Goal: Task Accomplishment & Management: Use online tool/utility

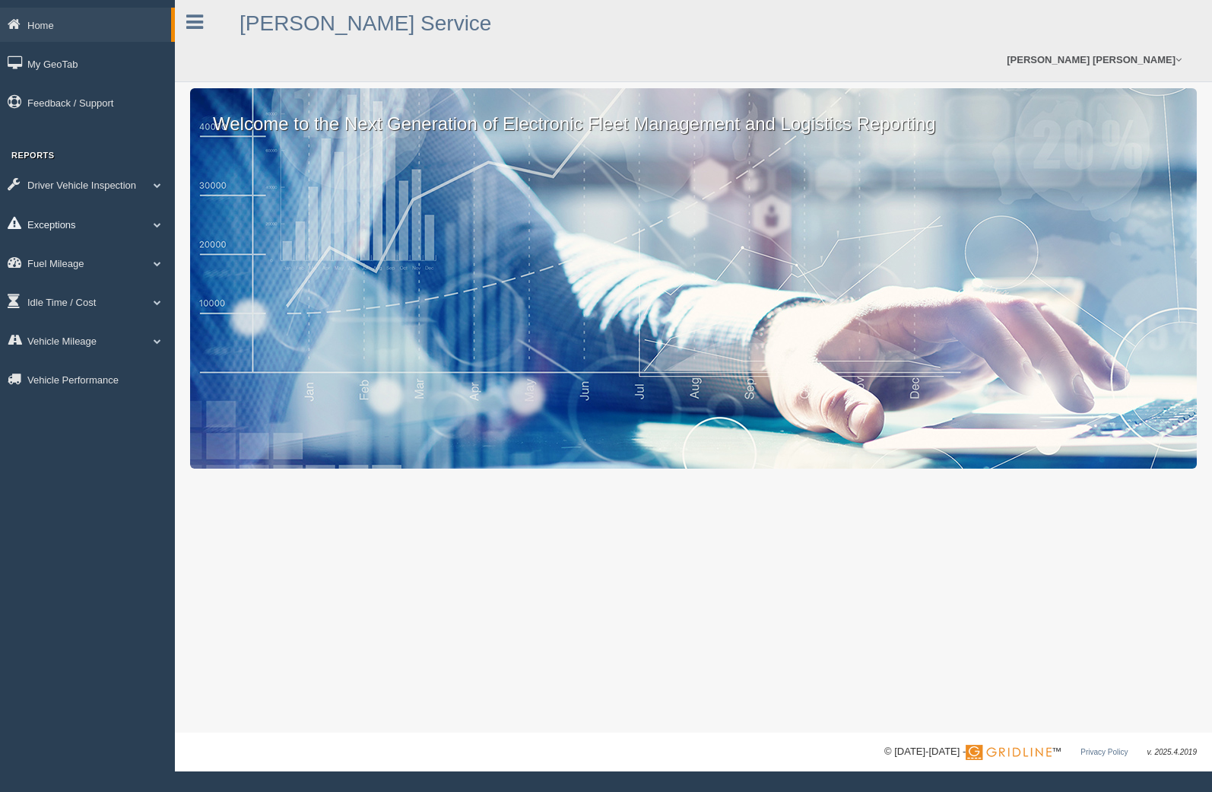
click at [91, 219] on link "Exceptions" at bounding box center [87, 224] width 175 height 34
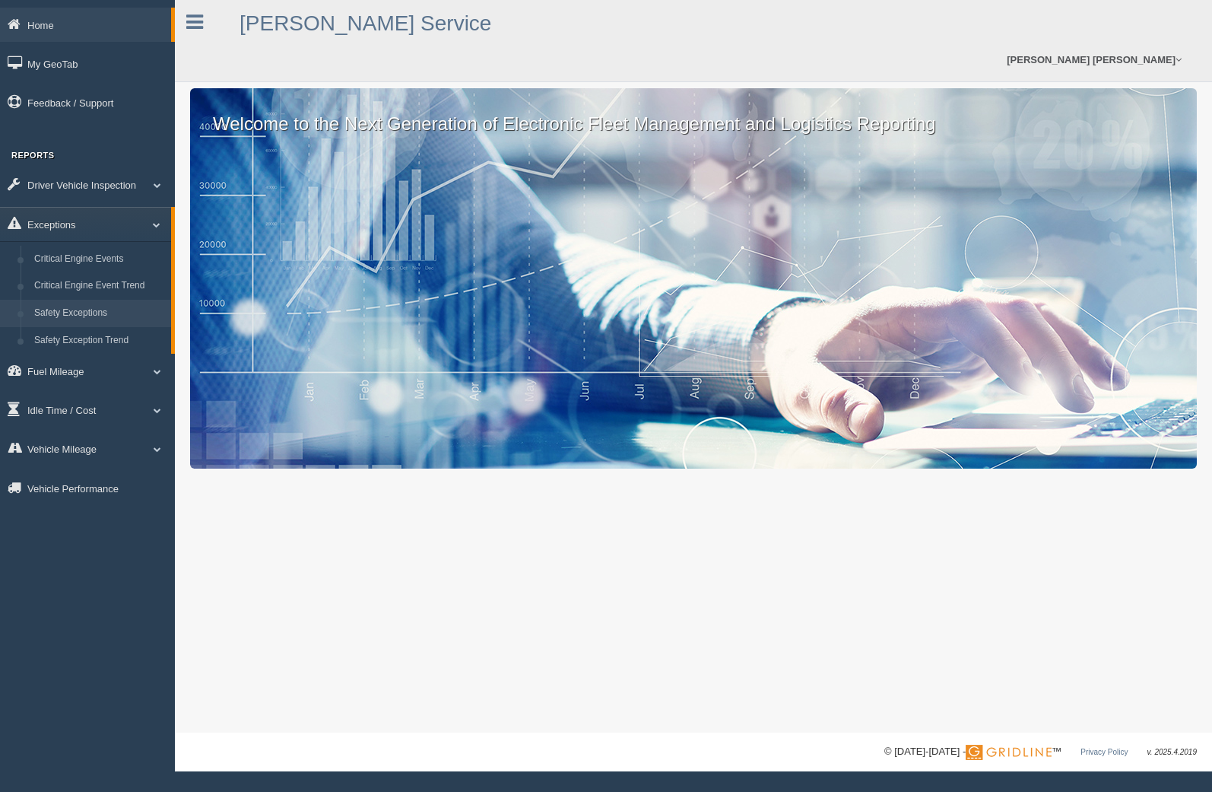
click at [81, 306] on link "Safety Exceptions" at bounding box center [99, 313] width 144 height 27
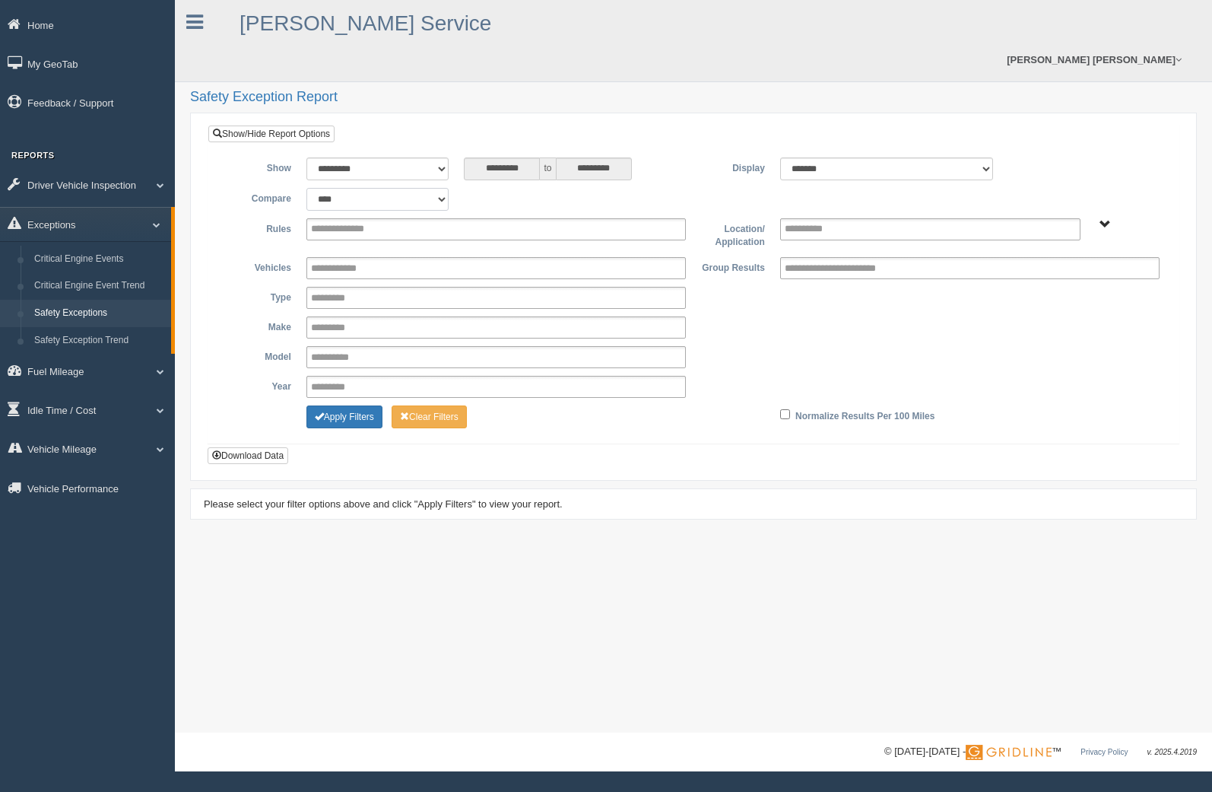
drag, startPoint x: 0, startPoint y: 0, endPoint x: 354, endPoint y: 166, distance: 390.6
click at [354, 188] on select "**********" at bounding box center [377, 199] width 143 height 23
select select "**********"
click at [306, 188] on select "**********" at bounding box center [377, 199] width 143 height 23
type input "********"
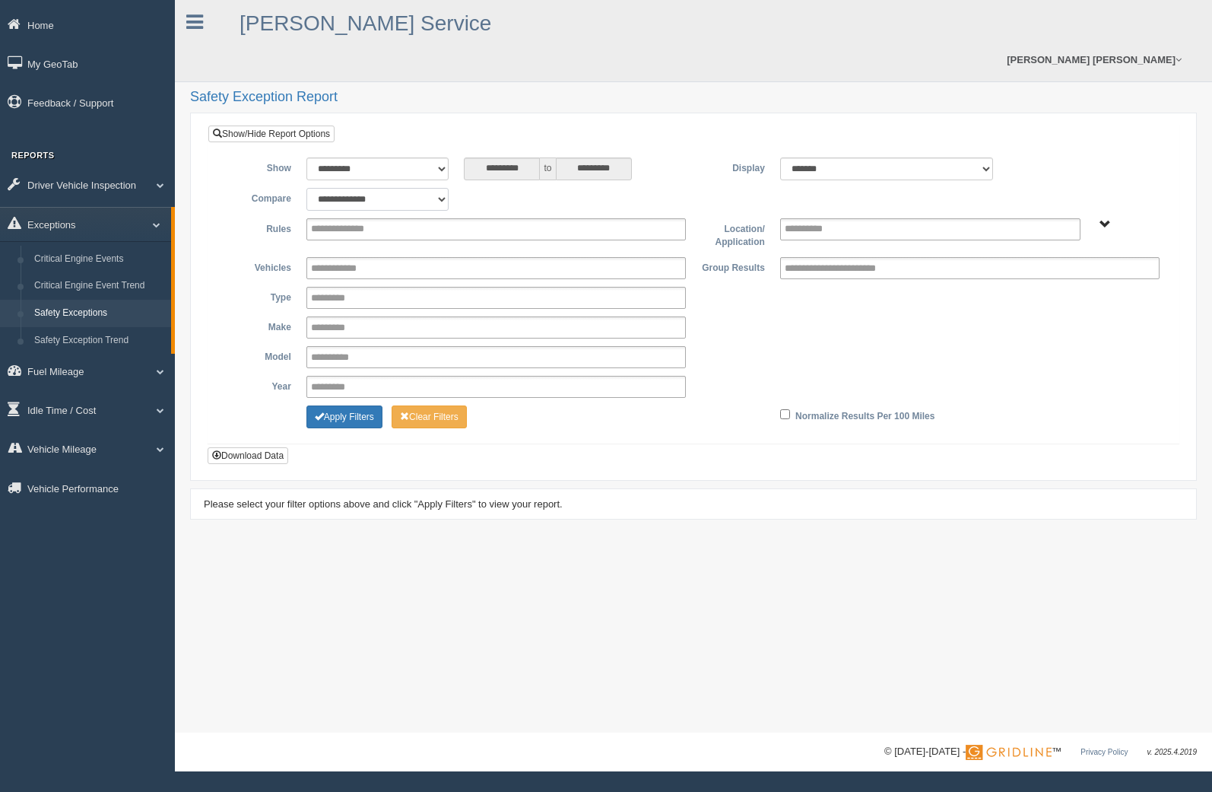
type input "*********"
click at [361, 220] on input "text" at bounding box center [351, 229] width 81 height 19
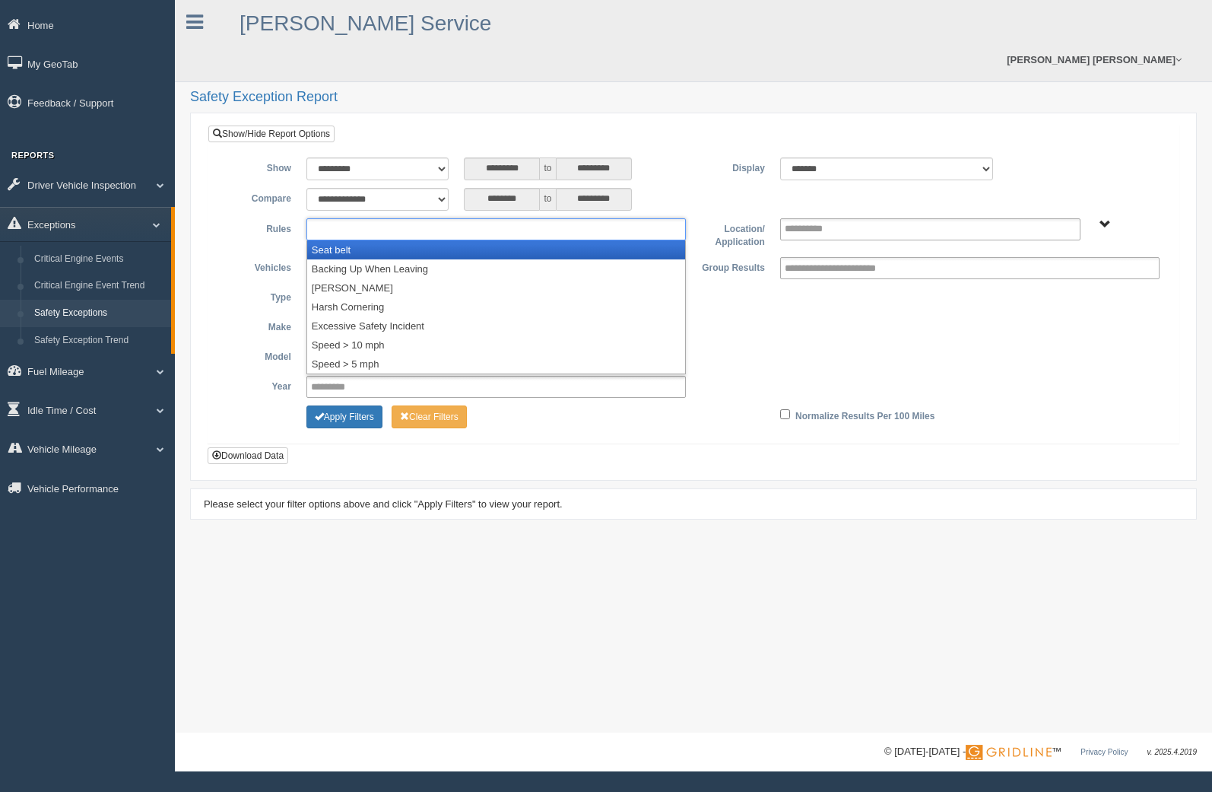
click at [362, 240] on li "Seat belt" at bounding box center [496, 249] width 378 height 19
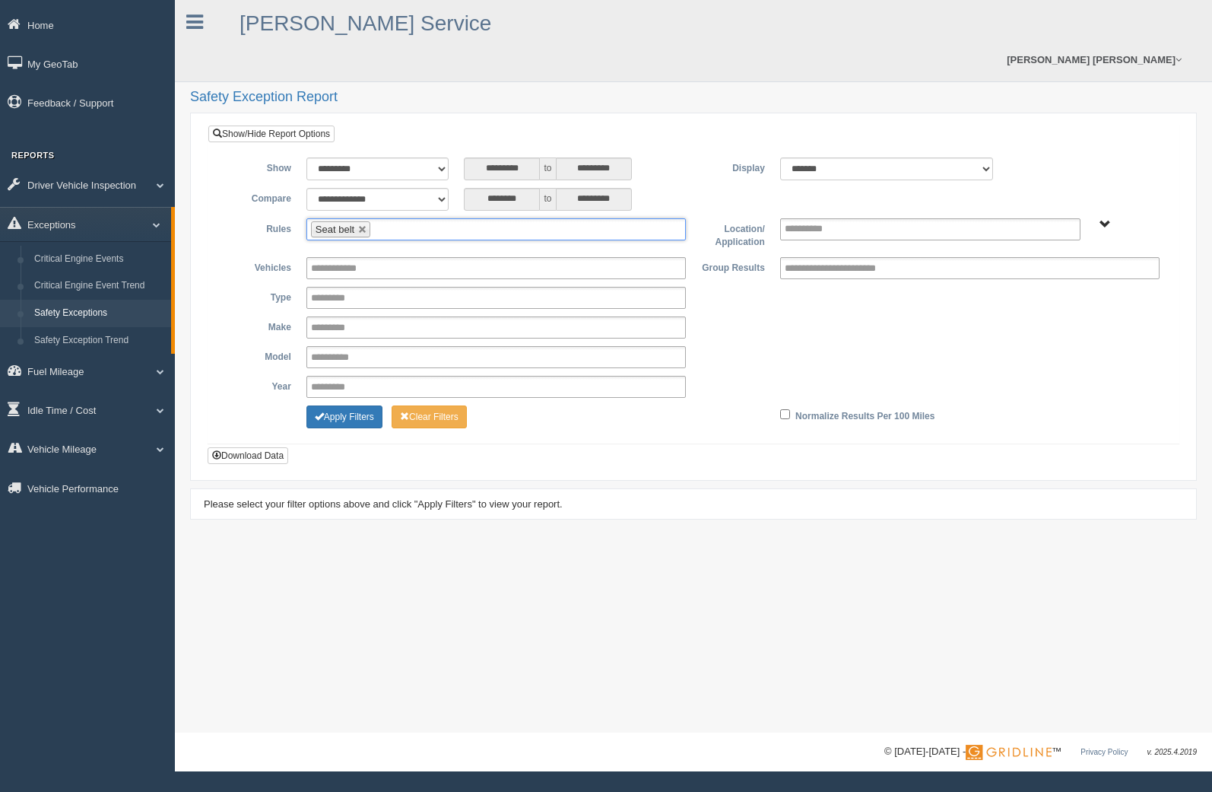
click at [395, 218] on ul "Seat belt" at bounding box center [496, 229] width 380 height 22
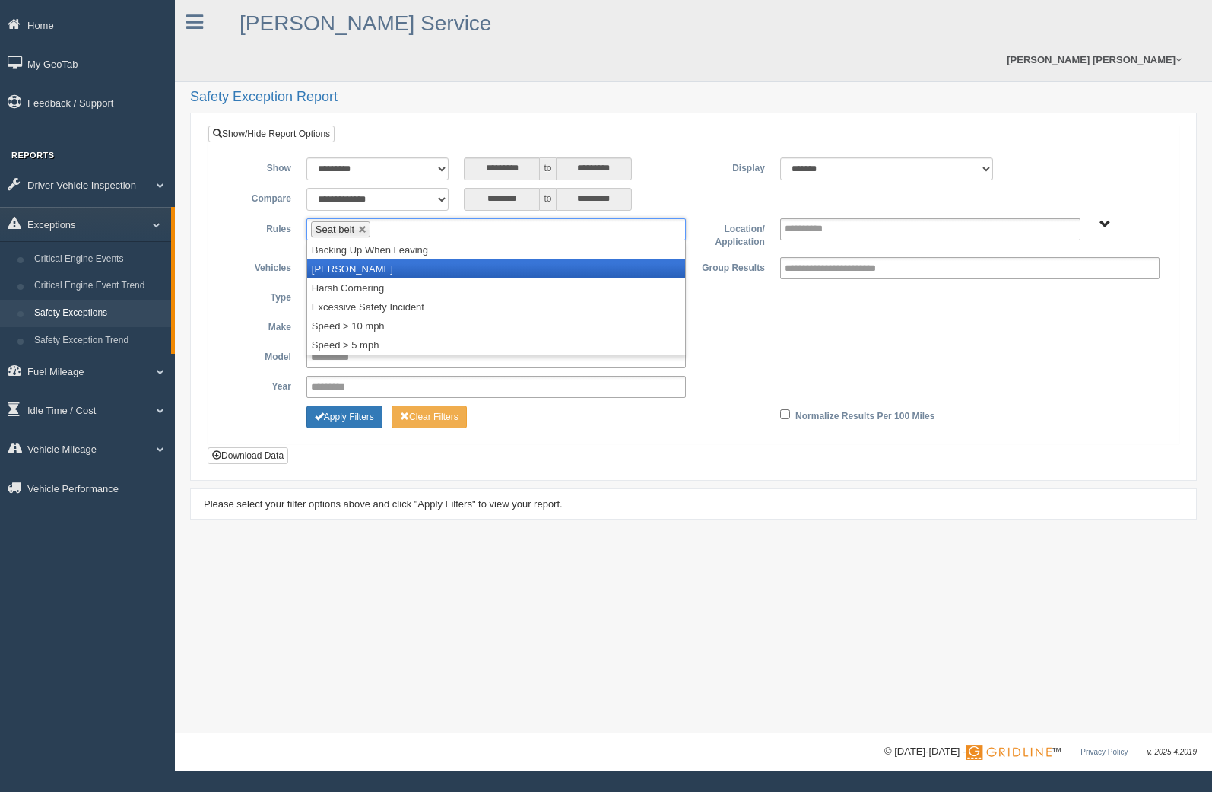
click at [394, 259] on li "[PERSON_NAME]" at bounding box center [496, 268] width 378 height 19
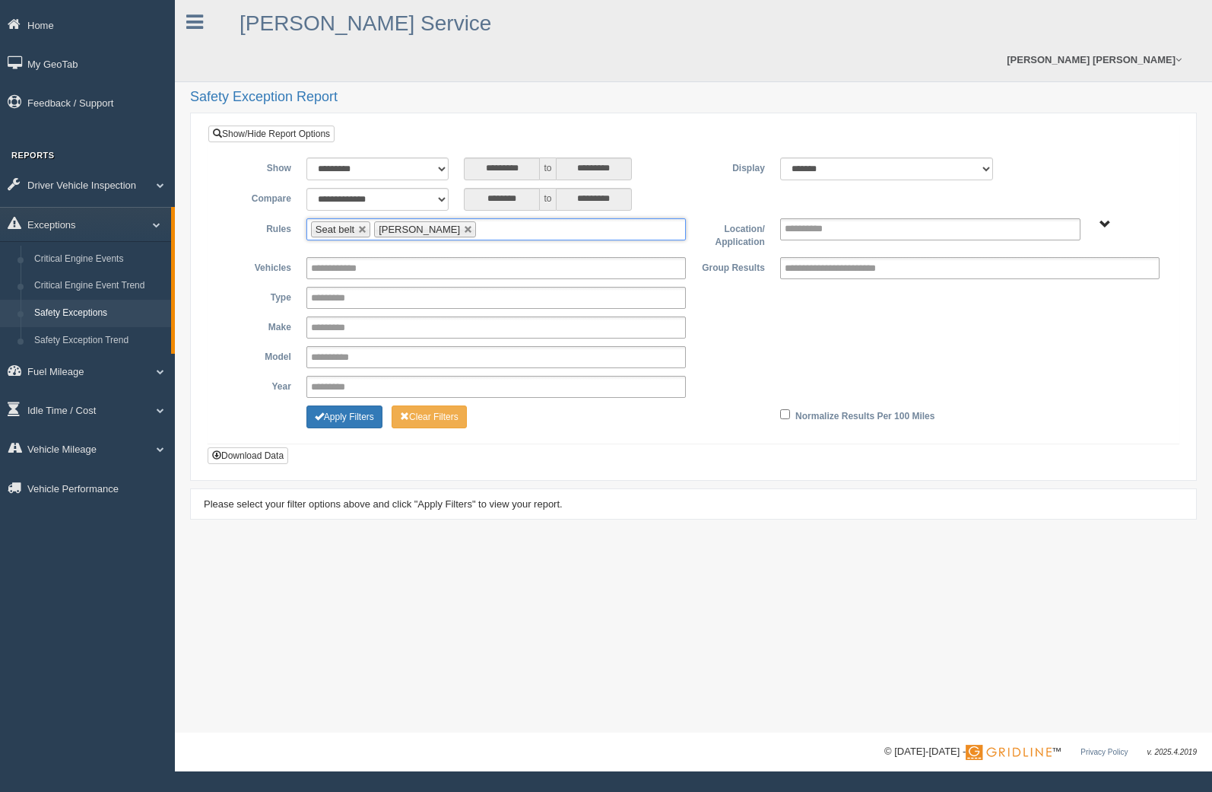
click at [480, 220] on input "text" at bounding box center [489, 229] width 19 height 19
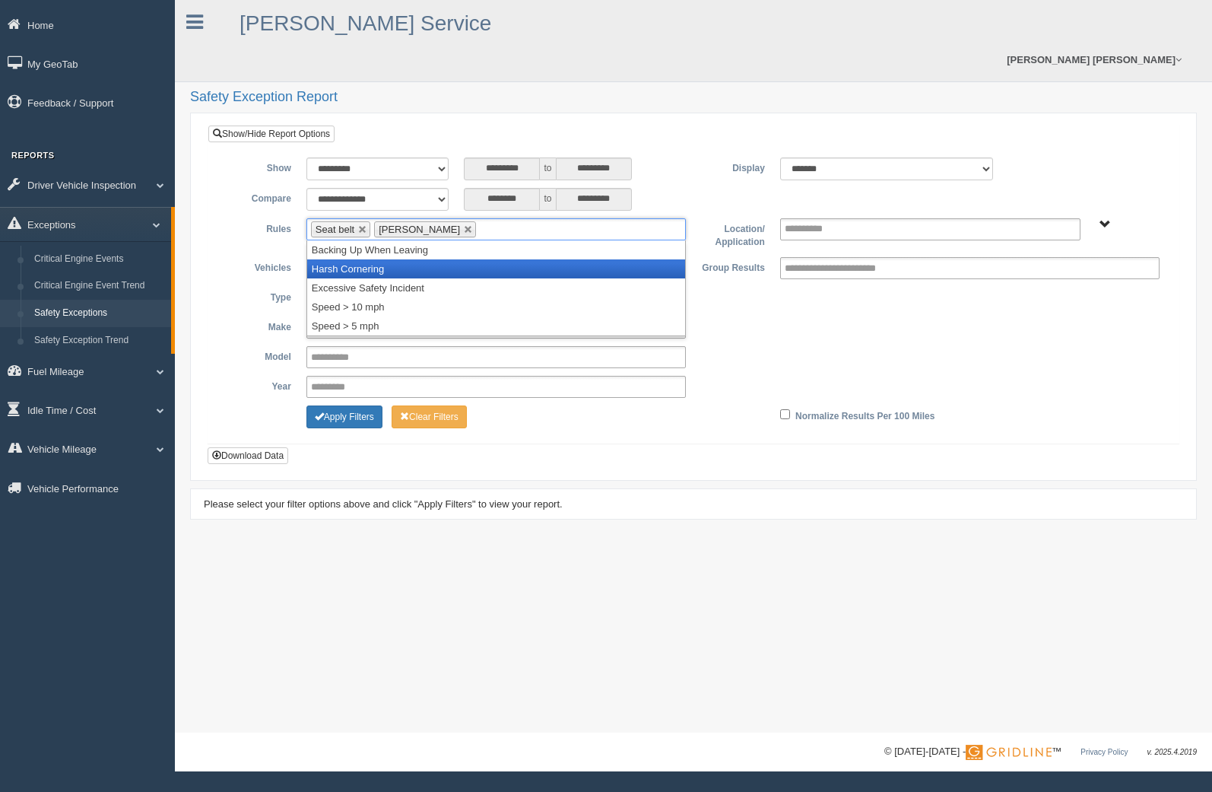
click at [460, 259] on li "Harsh Cornering" at bounding box center [496, 268] width 378 height 19
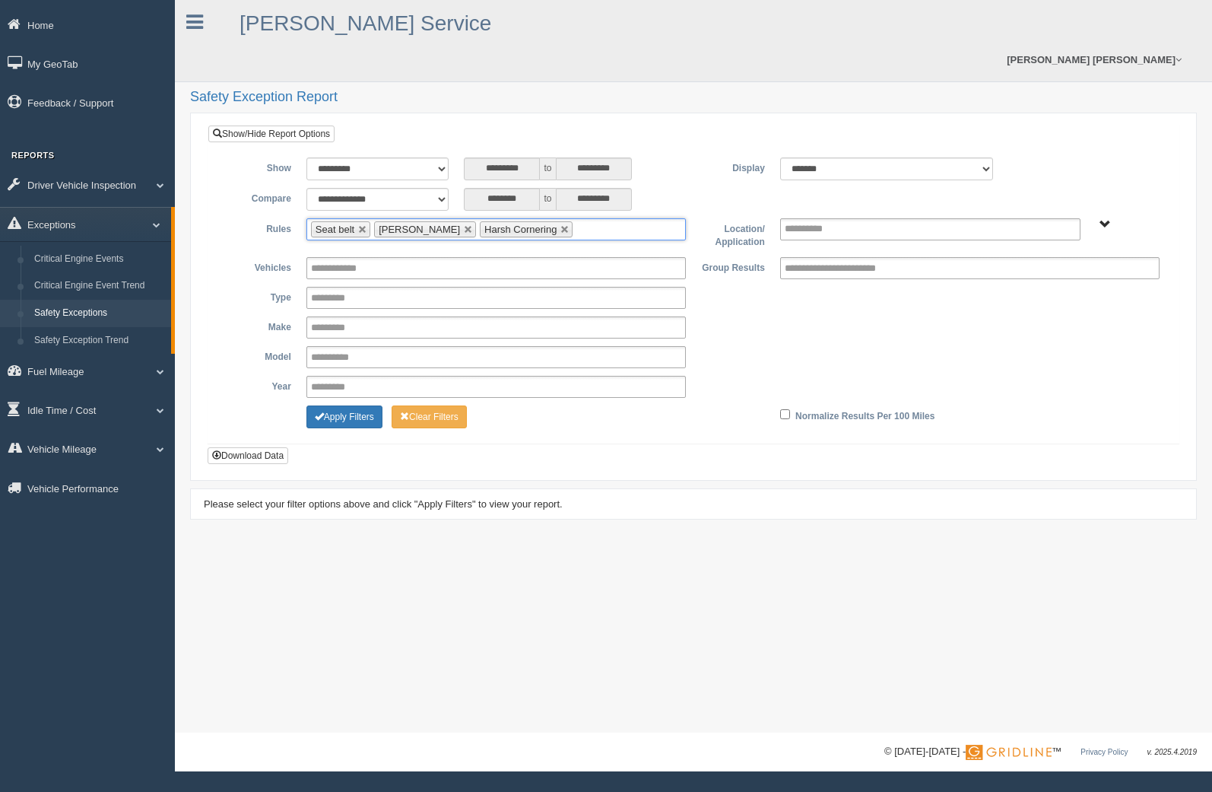
click at [583, 218] on ul "Seat belt Harsh Braking Harsh Cornering" at bounding box center [496, 229] width 380 height 22
click at [567, 278] on li "Speed > 10 mph" at bounding box center [496, 287] width 378 height 19
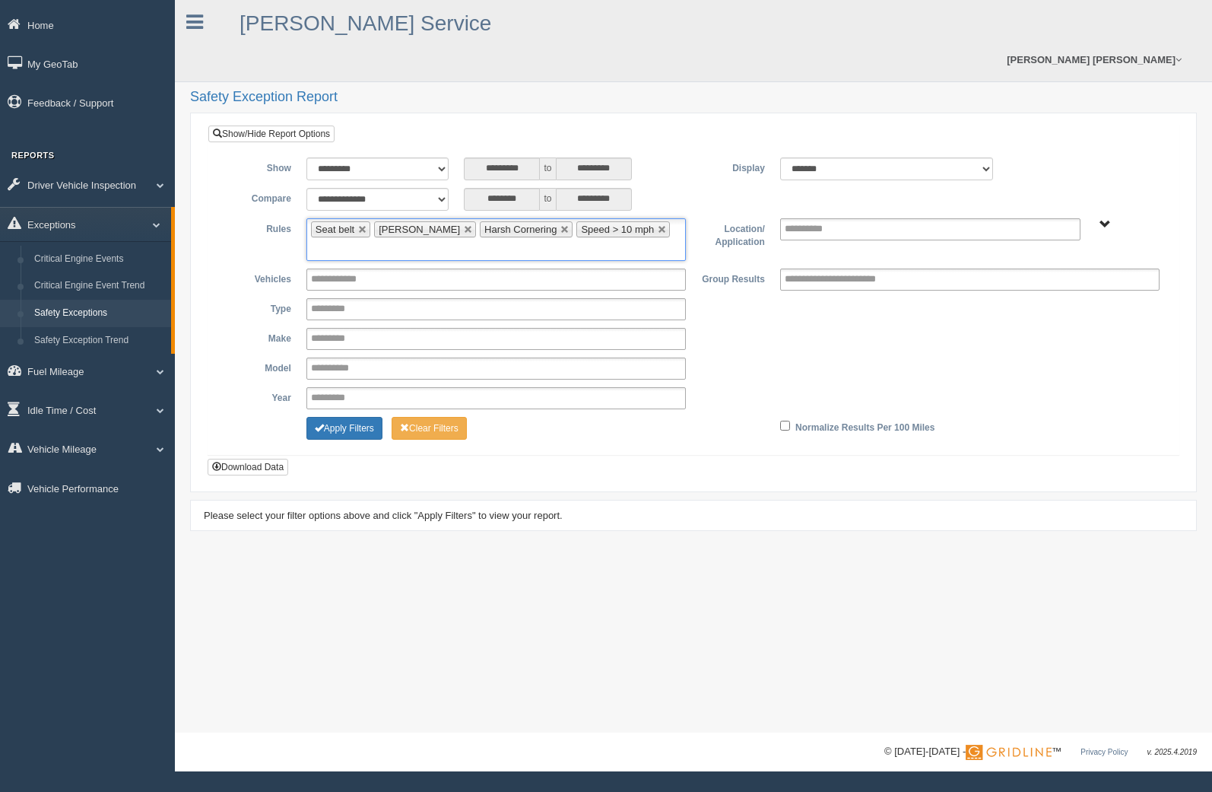
click at [330, 240] on input "text" at bounding box center [320, 249] width 19 height 19
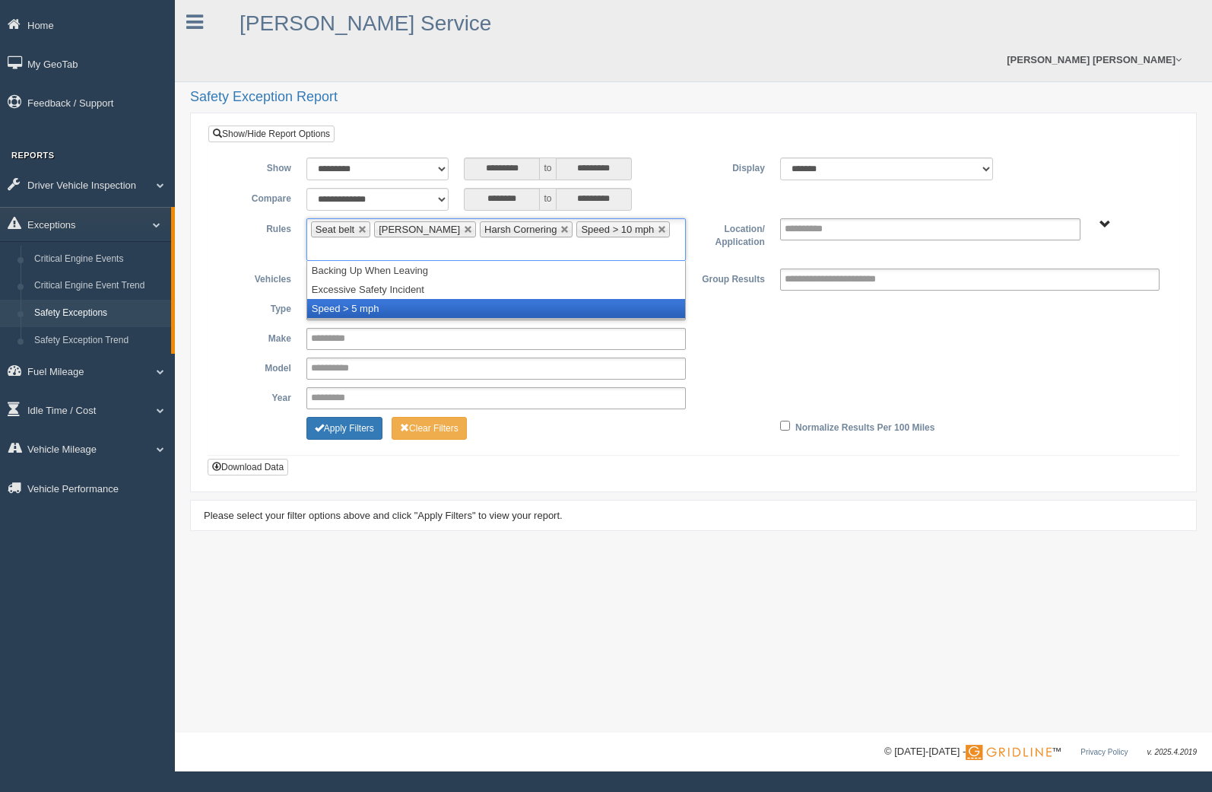
click at [627, 299] on li "Speed > 5 mph" at bounding box center [496, 308] width 378 height 19
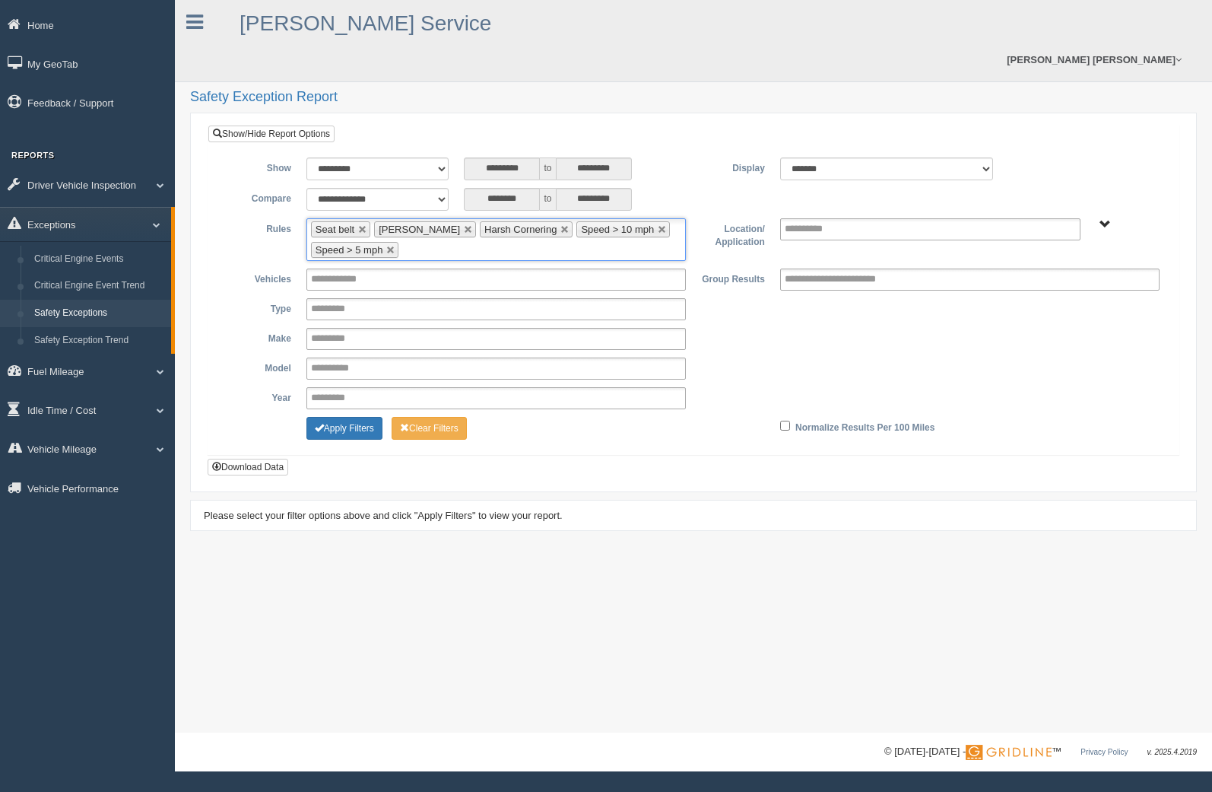
click at [1103, 219] on span "B. Vehicle Class C. Emergency Response WTS-55-00" at bounding box center [1105, 224] width 11 height 11
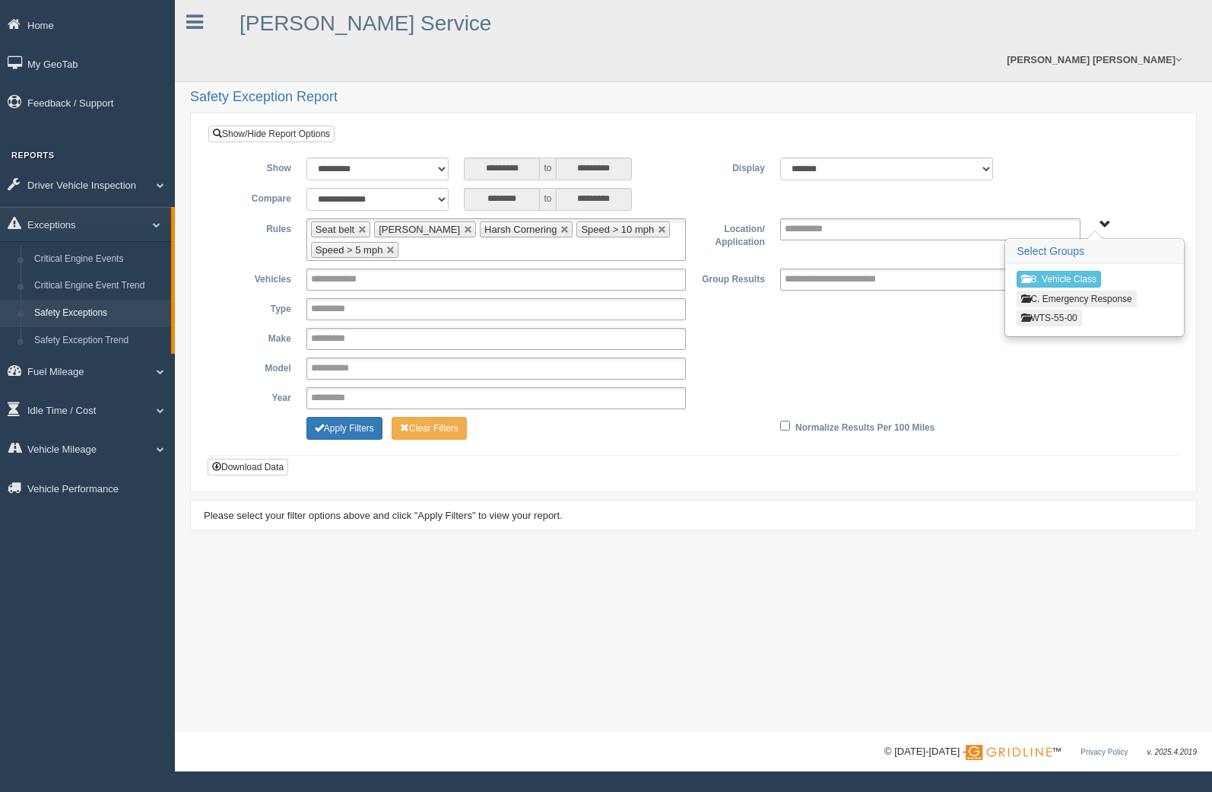
click at [1060, 310] on button "WTS-55-00" at bounding box center [1049, 318] width 65 height 17
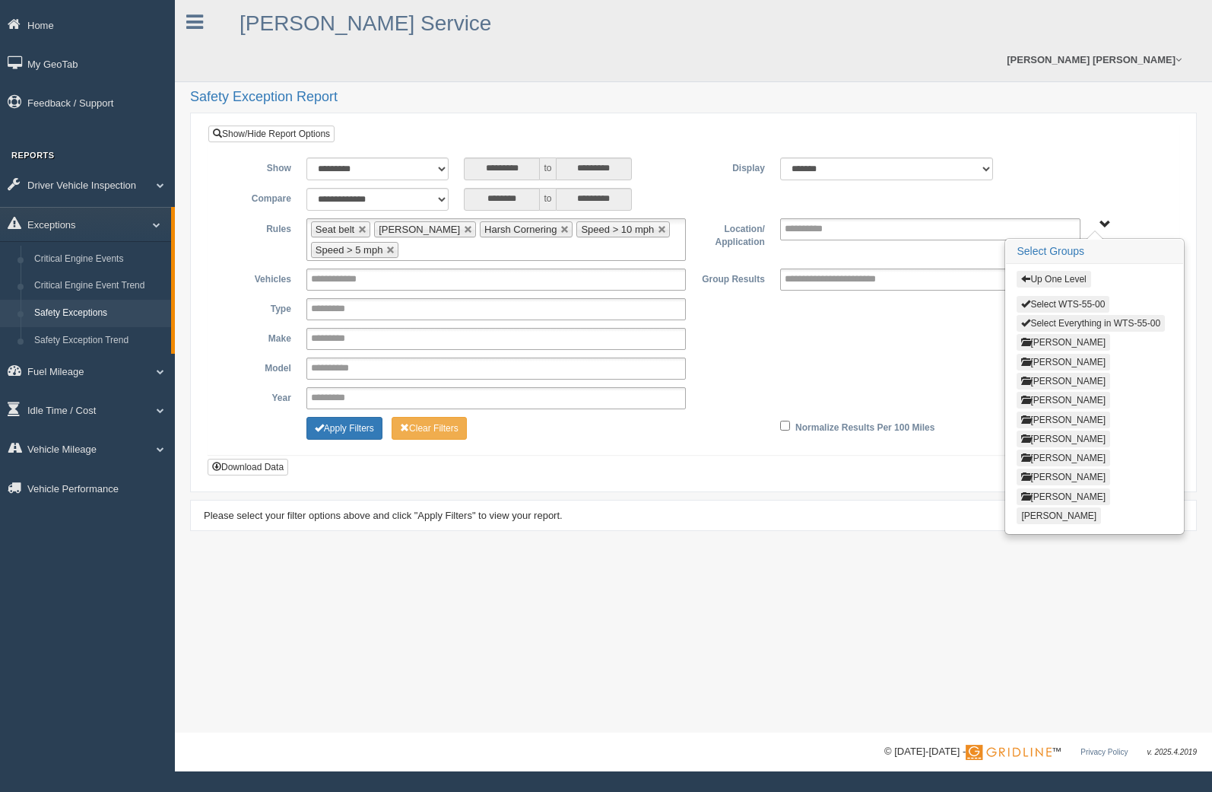
click at [1060, 315] on button "Select Everything in WTS-55-00" at bounding box center [1091, 323] width 148 height 17
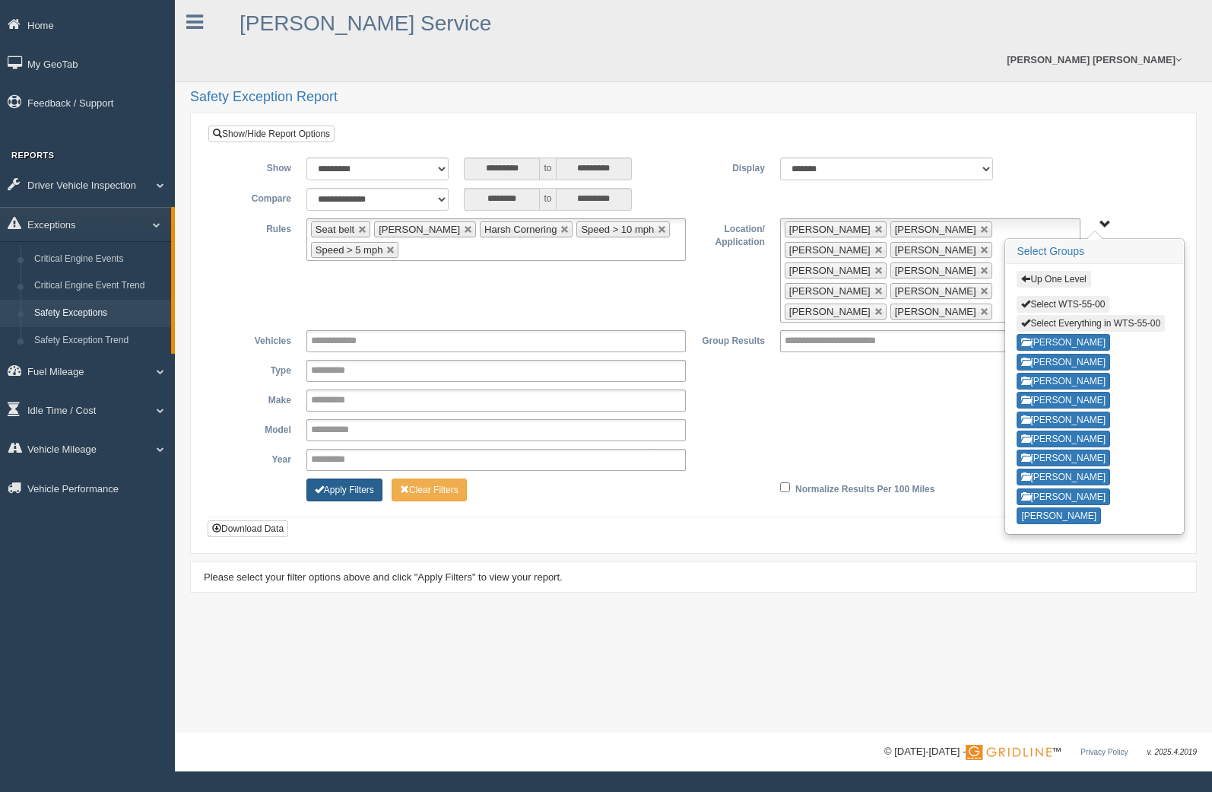
click at [348, 478] on button "Apply Filters" at bounding box center [344, 489] width 76 height 23
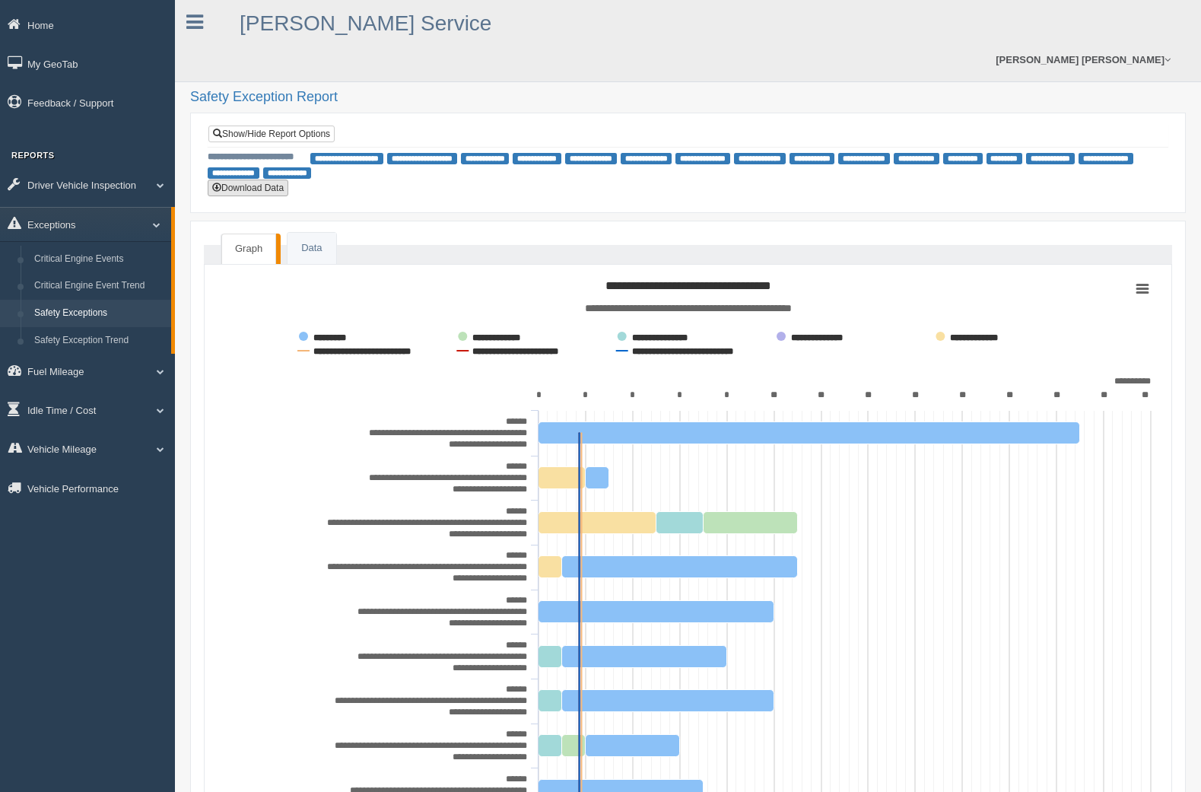
click at [262, 179] on button "Download Data" at bounding box center [248, 187] width 81 height 17
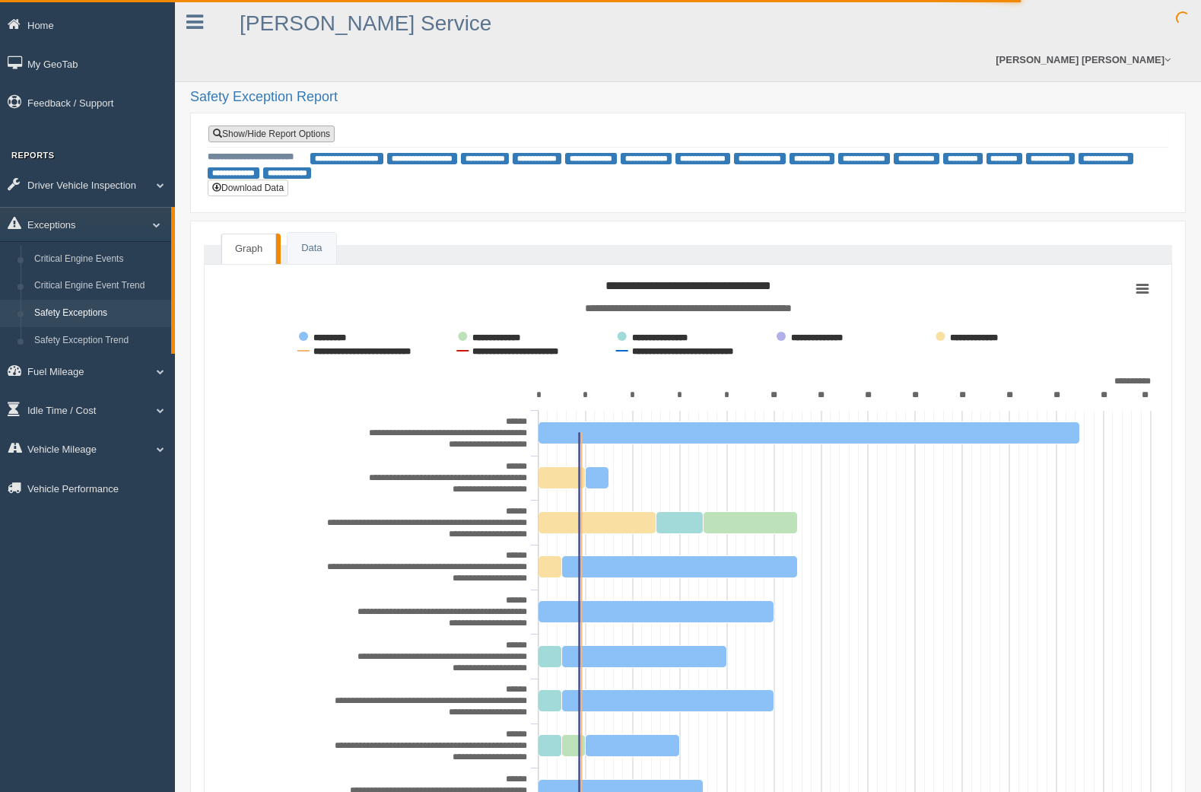
click at [224, 125] on link "Show/Hide Report Options" at bounding box center [271, 133] width 126 height 17
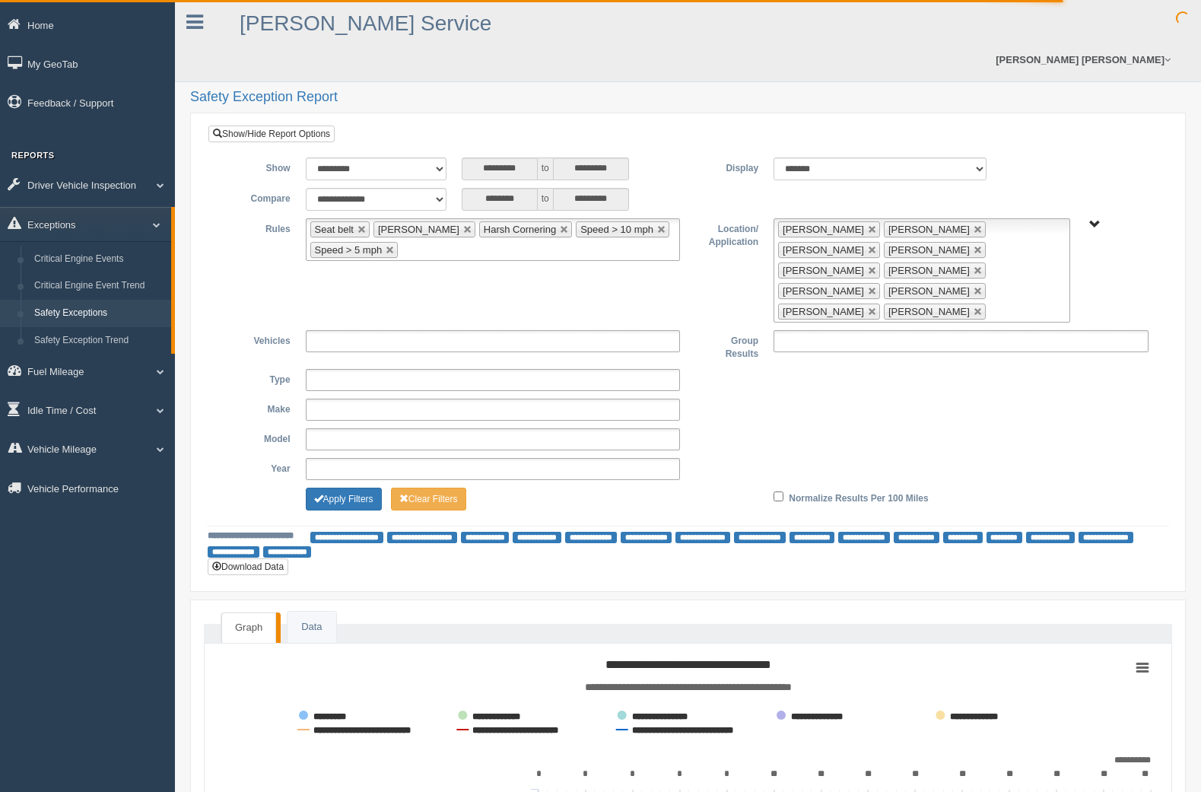
click at [779, 488] on div "Normalize Results Per 100 Miles" at bounding box center [922, 497] width 312 height 18
click at [347, 488] on button "Apply Filters" at bounding box center [344, 499] width 76 height 23
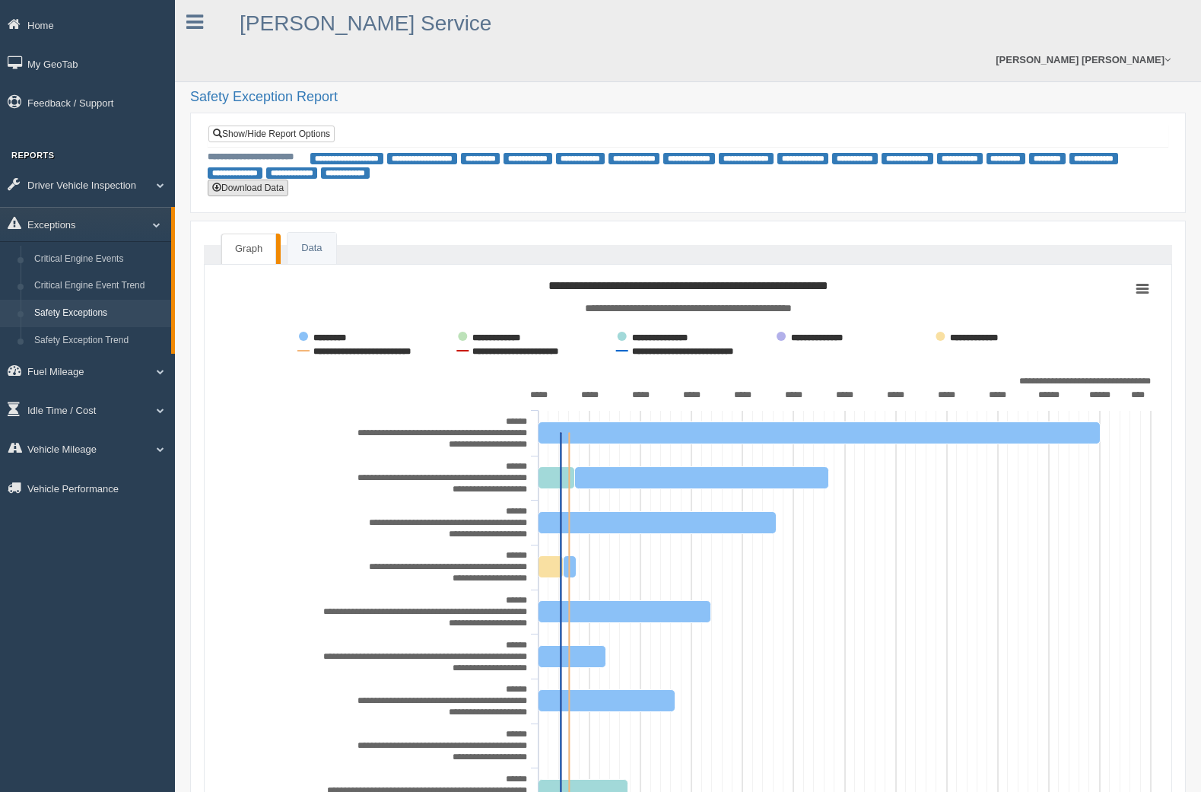
click at [280, 179] on button "Download Data" at bounding box center [248, 187] width 81 height 17
click at [293, 125] on link "Show/Hide Report Options" at bounding box center [271, 133] width 126 height 17
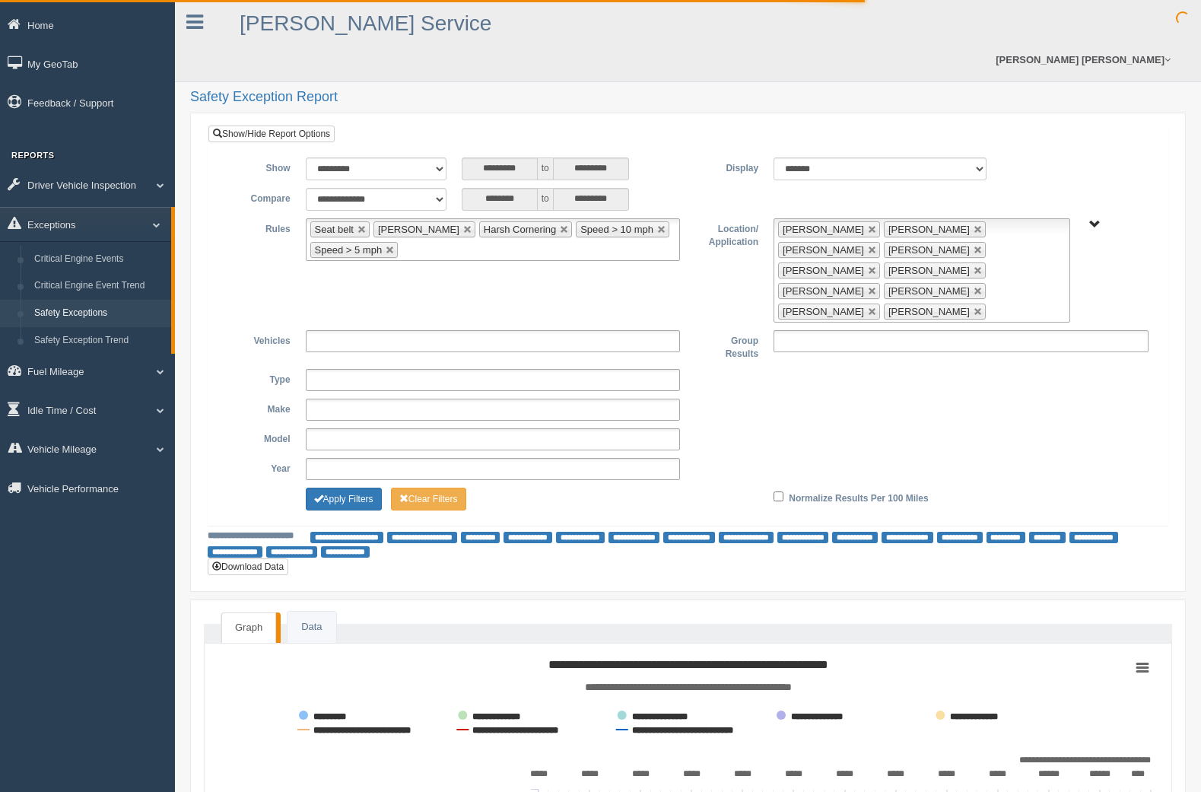
click at [882, 263] on ul "Cole Adams Cory Kobernick Daniel Smith Douglas Oliver Efren Guitierez Jeremy Pa…" at bounding box center [921, 270] width 297 height 104
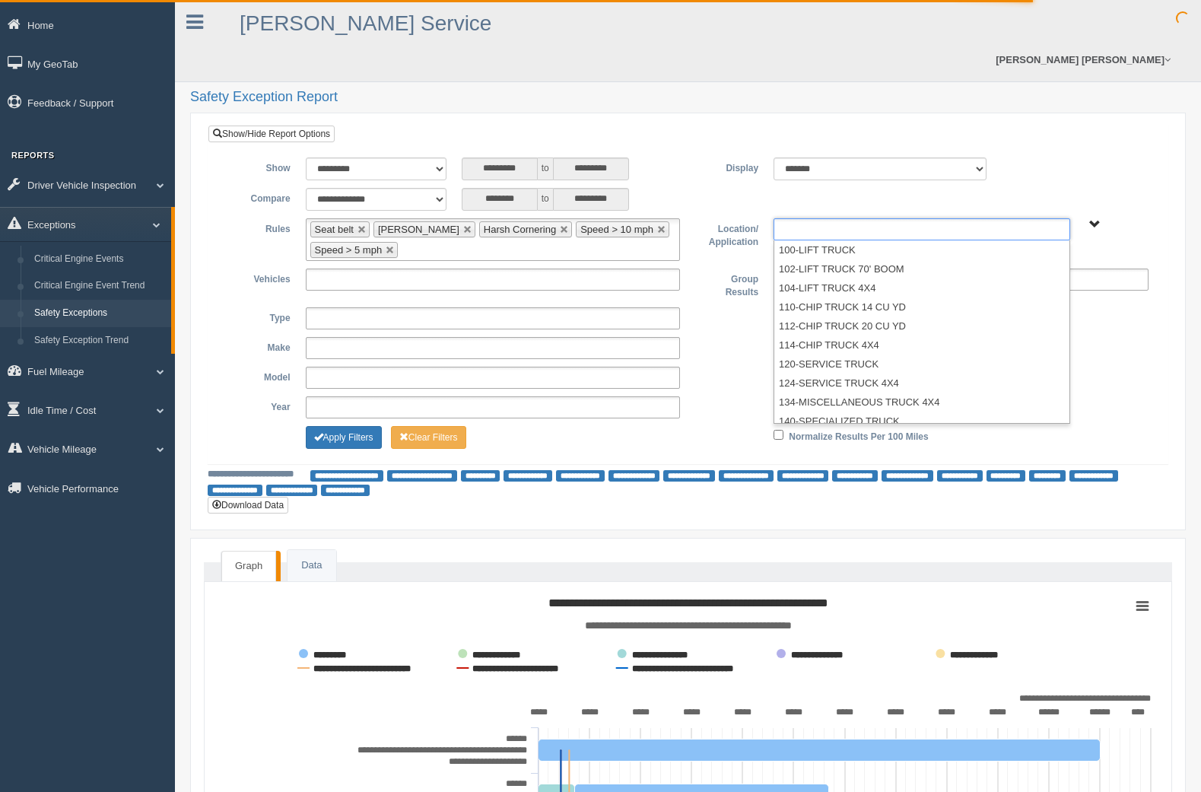
click at [1095, 219] on span "B. Vehicle Class C. Emergency Response WTS-55-00" at bounding box center [1094, 224] width 11 height 11
type input "**********"
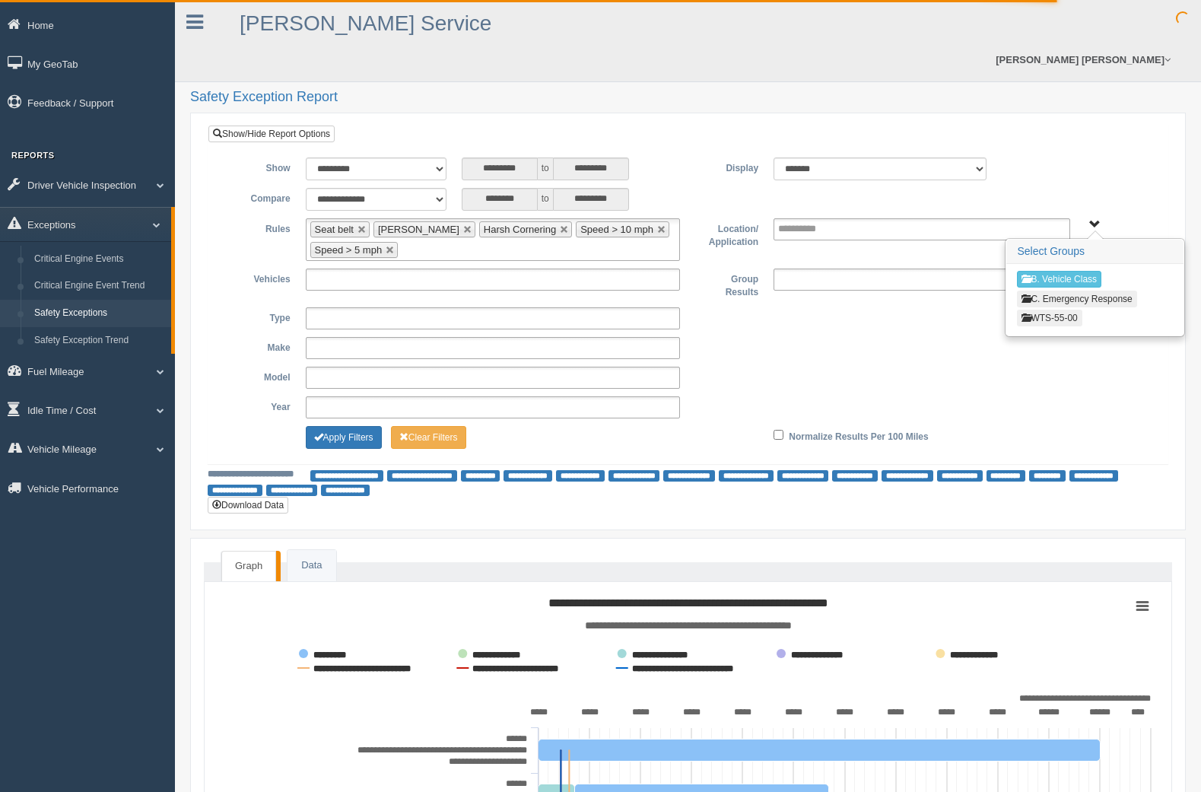
click at [1078, 310] on button "WTS-55-00" at bounding box center [1049, 318] width 65 height 17
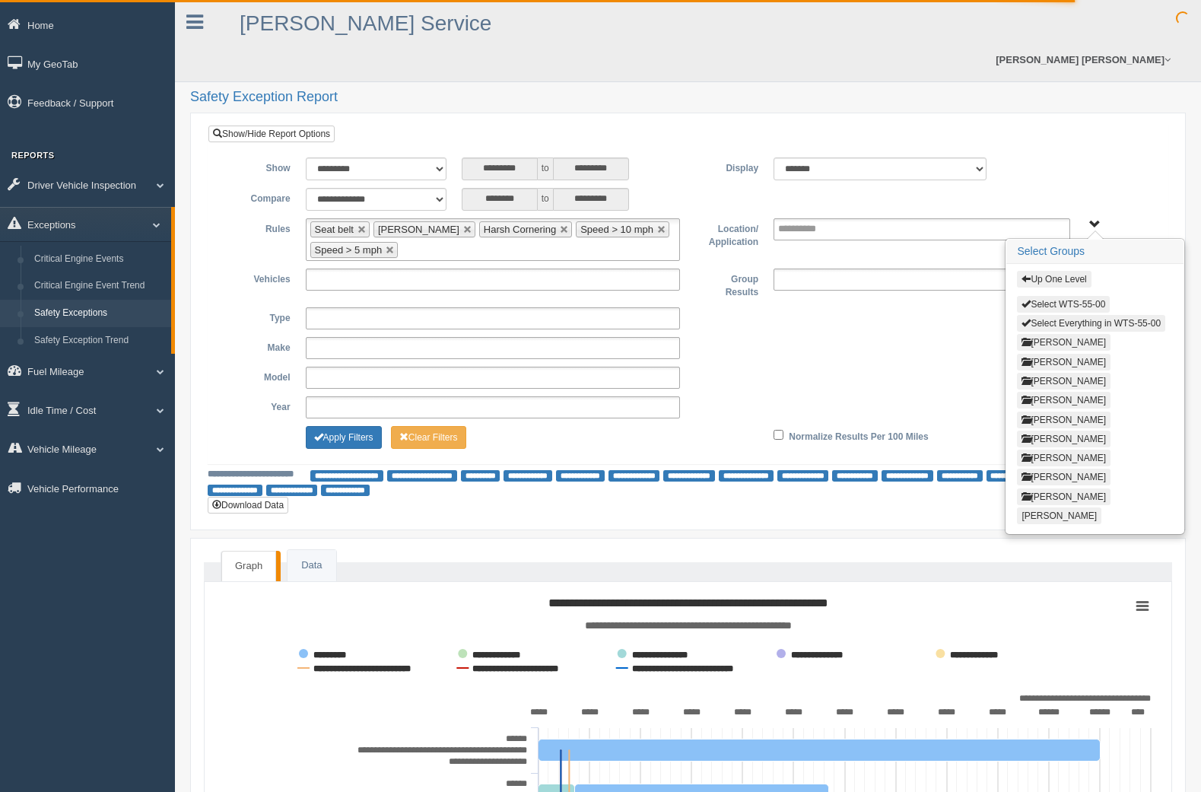
click at [1077, 334] on button "Cole Adams" at bounding box center [1064, 342] width 94 height 17
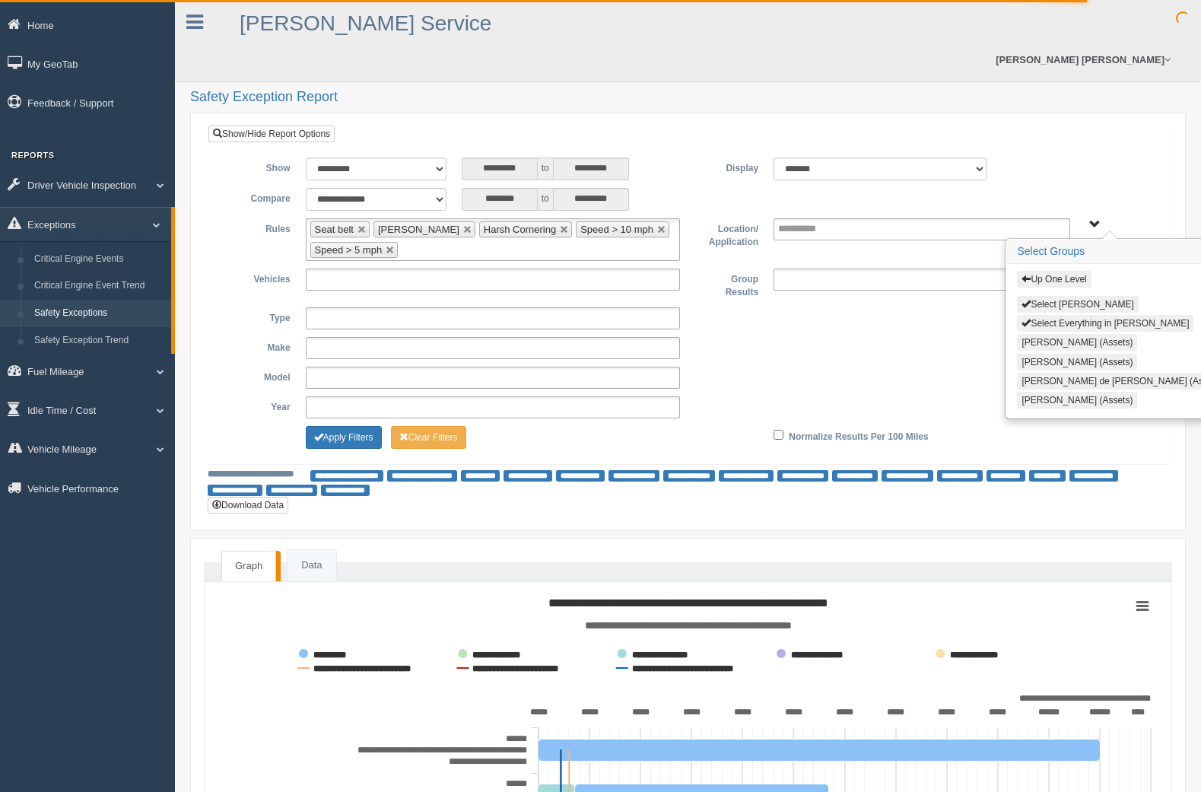
click at [1077, 315] on button "Select Everything in Cole Adams" at bounding box center [1105, 323] width 176 height 17
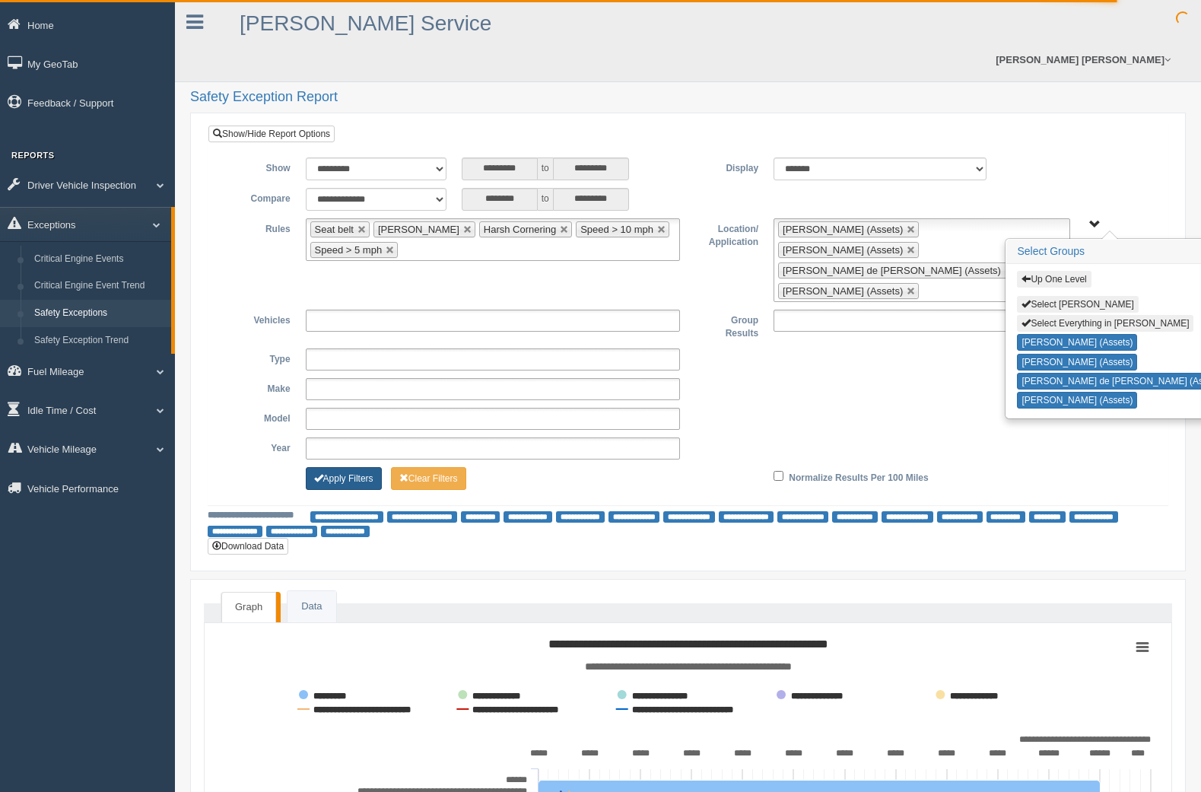
click at [351, 467] on button "Apply Filters" at bounding box center [344, 478] width 76 height 23
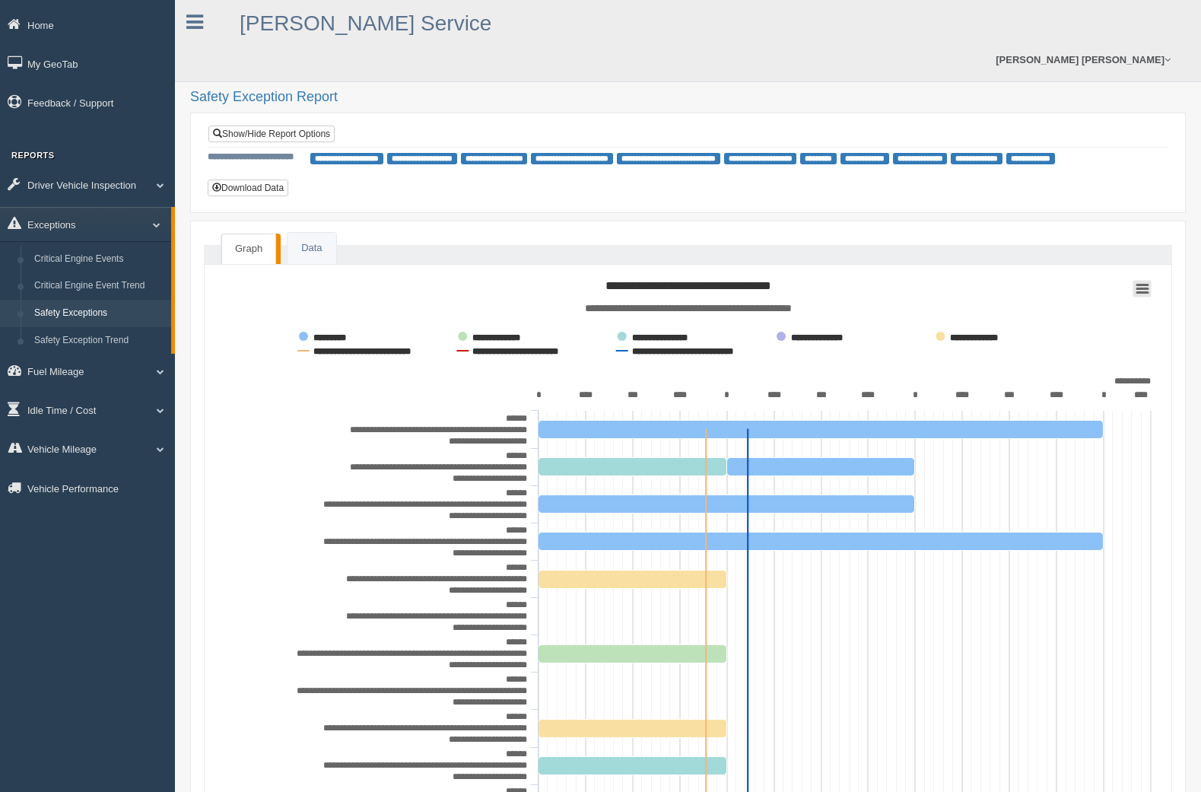
click at [1145, 284] on icon at bounding box center [1142, 288] width 11 height 8
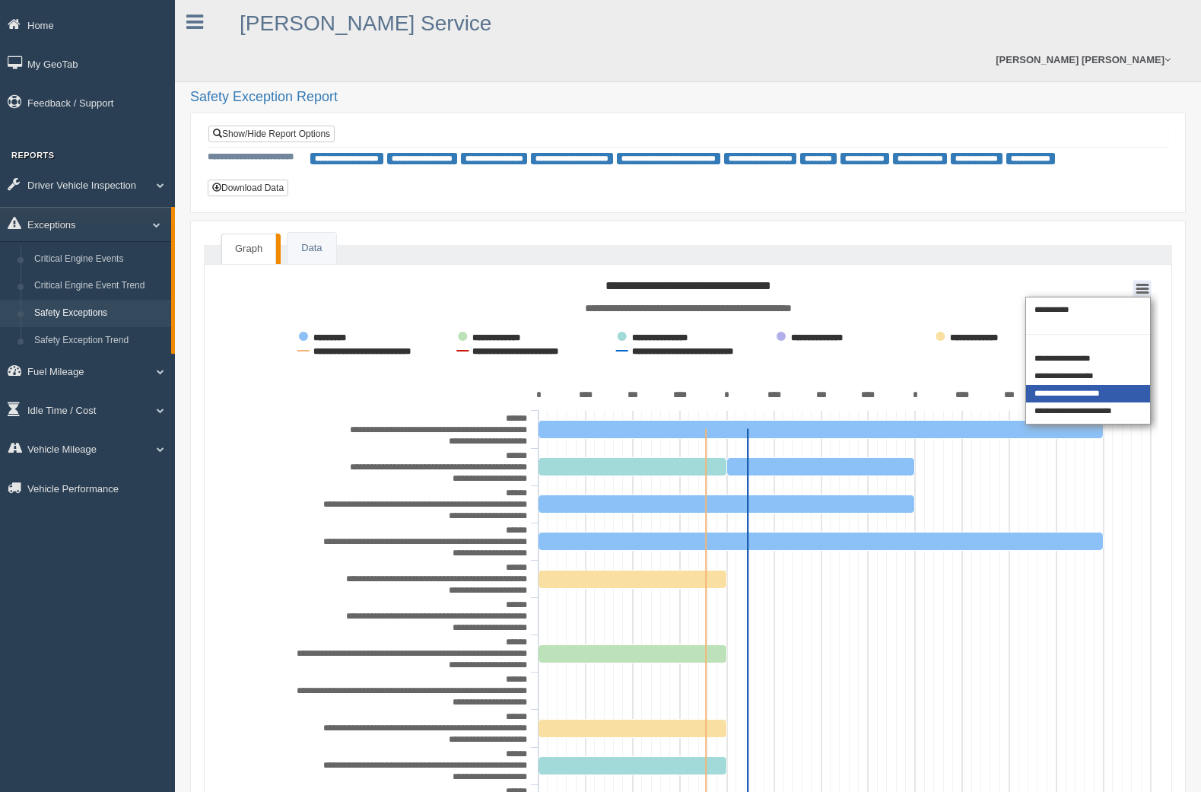
click at [1092, 385] on div "**********" at bounding box center [1088, 393] width 124 height 17
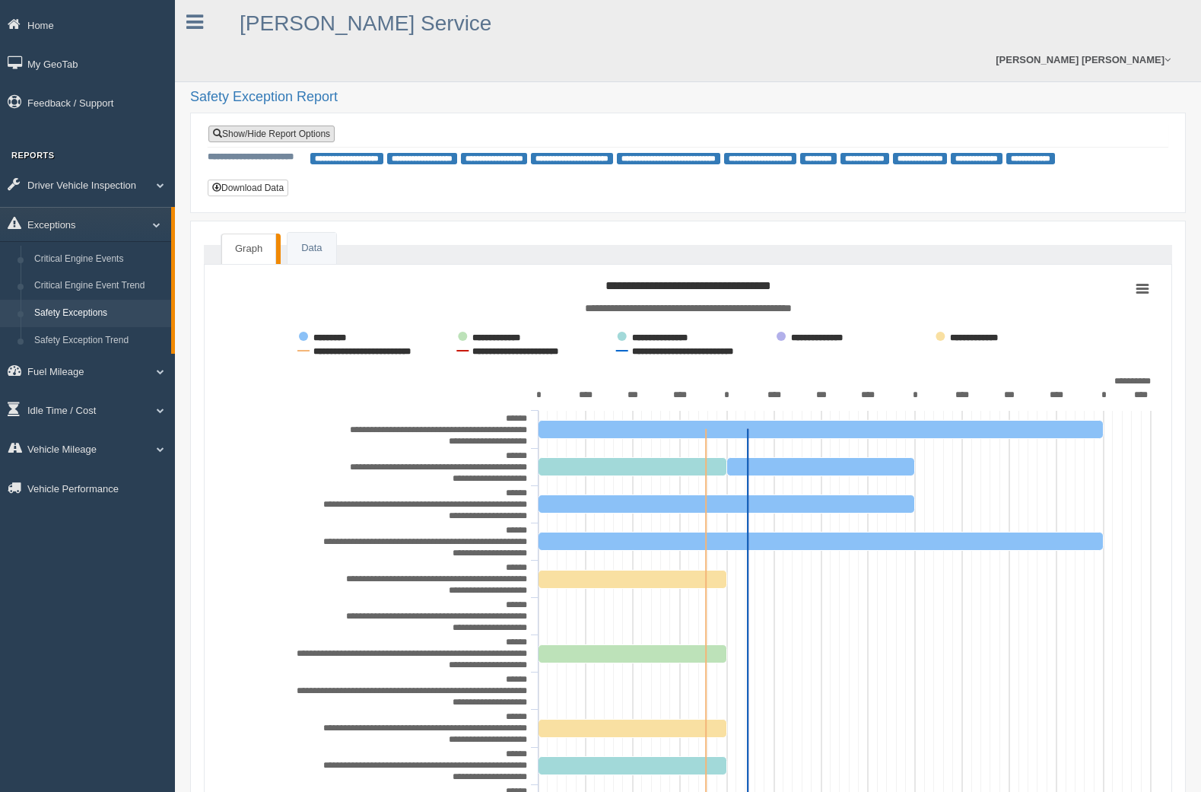
click at [270, 125] on link "Show/Hide Report Options" at bounding box center [271, 133] width 126 height 17
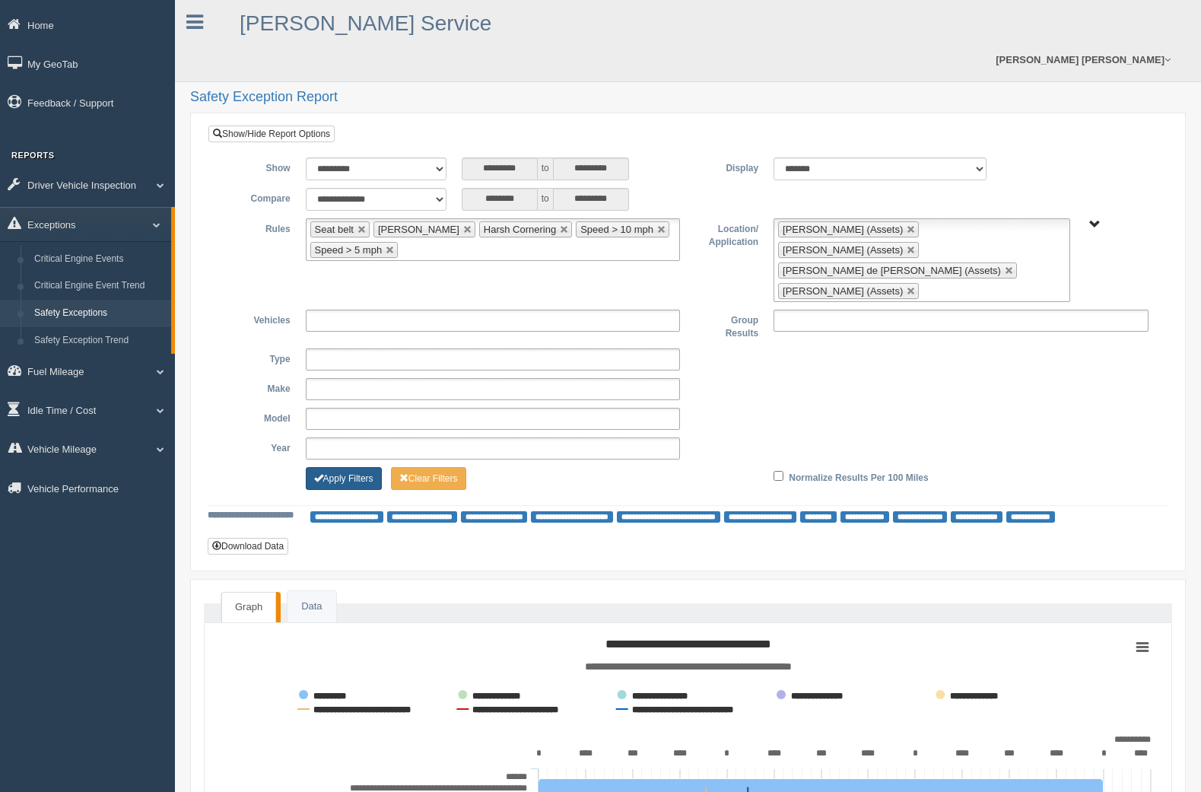
click at [366, 467] on button "Apply Filters" at bounding box center [344, 478] width 76 height 23
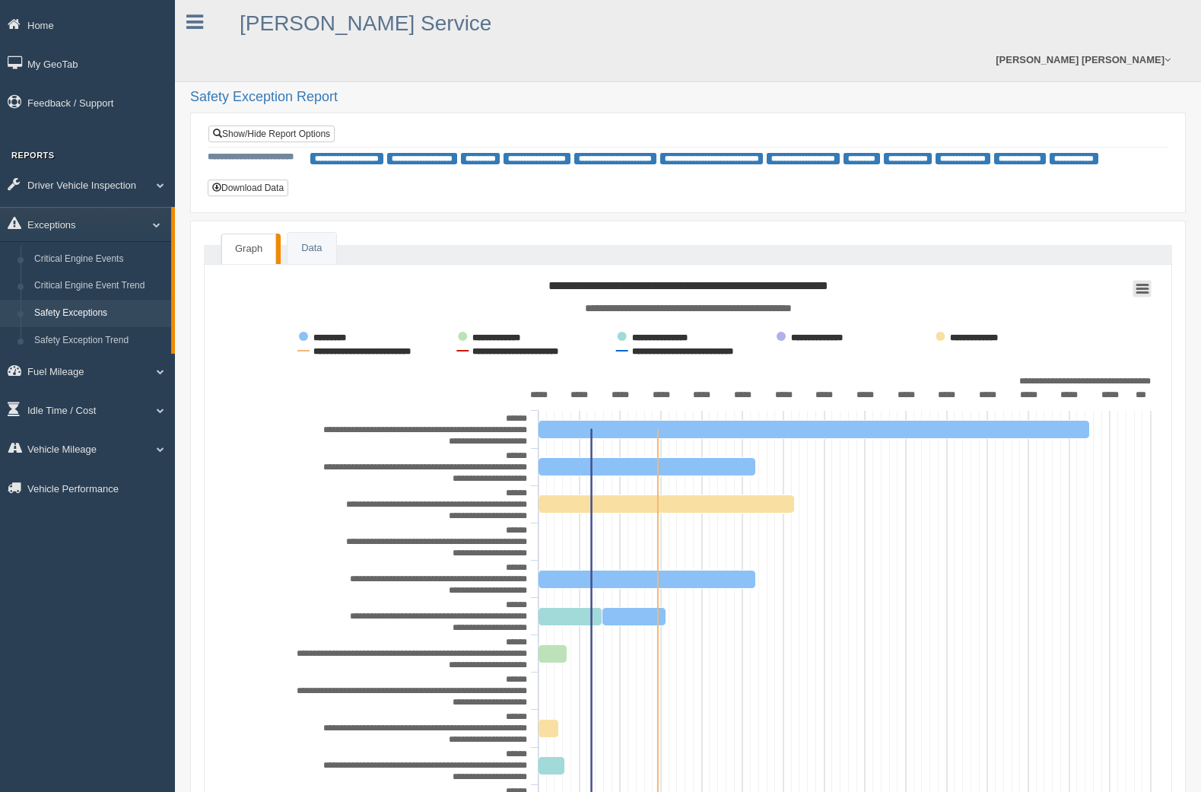
click at [1146, 280] on rect at bounding box center [1142, 288] width 18 height 17
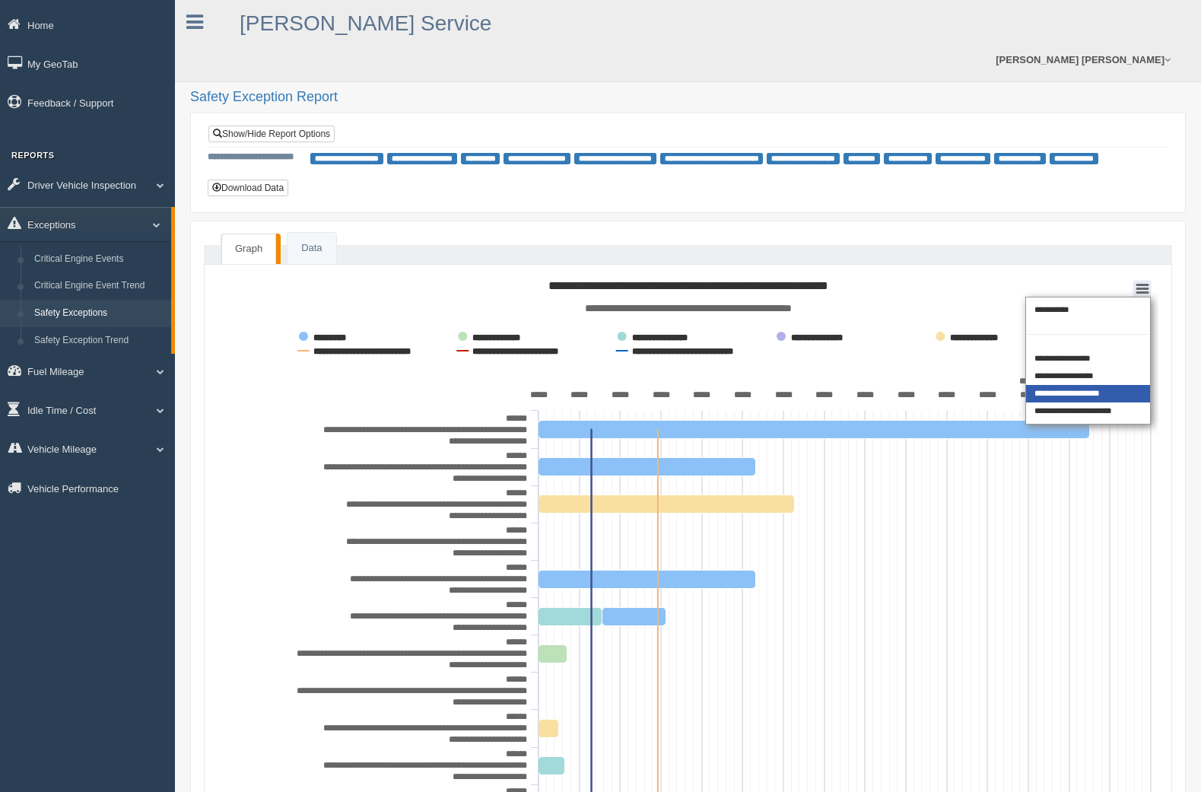
click at [1101, 385] on div "**********" at bounding box center [1088, 393] width 124 height 17
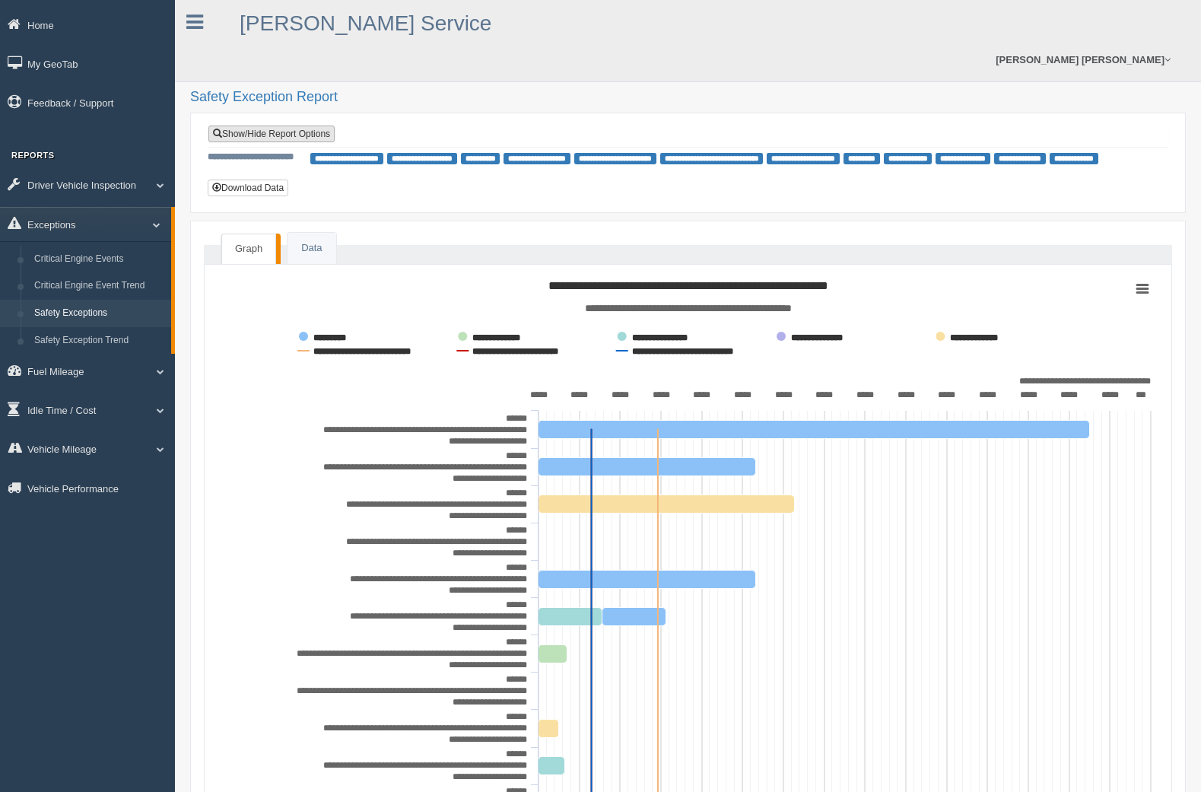
click at [267, 125] on link "Show/Hide Report Options" at bounding box center [271, 133] width 126 height 17
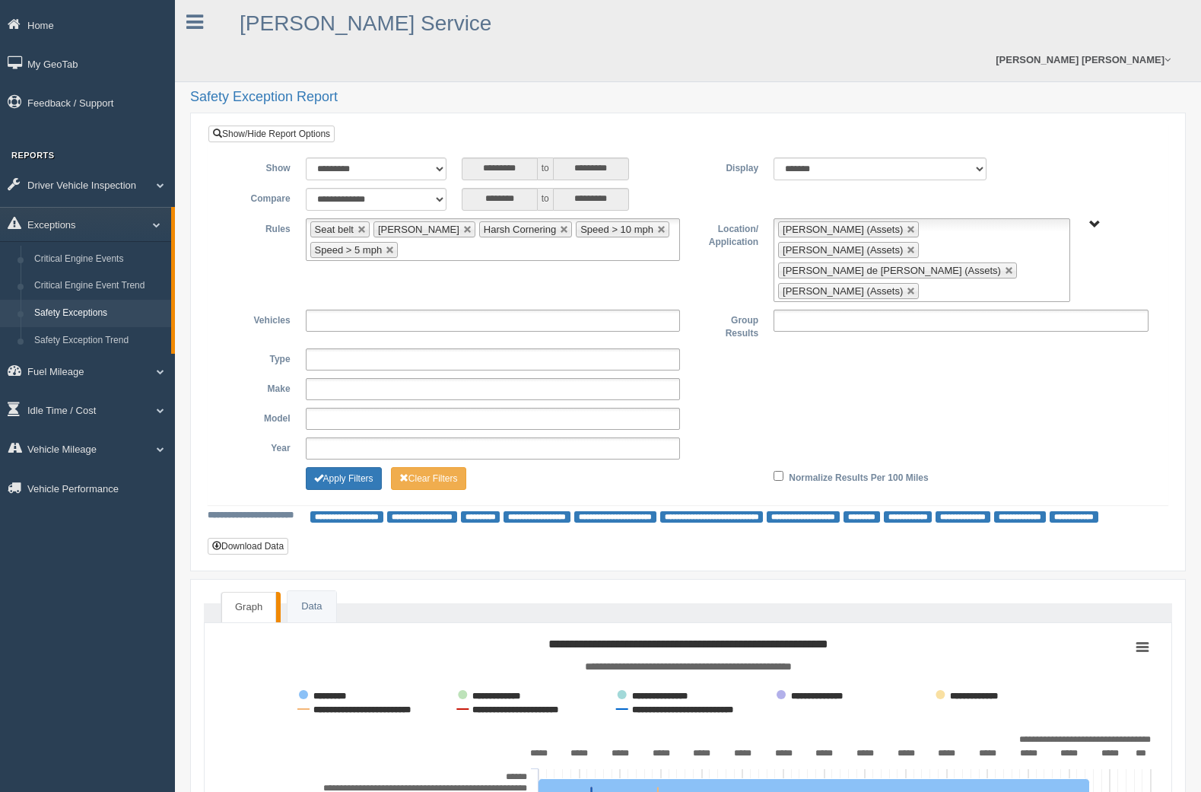
click at [951, 242] on ul "Bradley Chapman (Assets) Cole Adams (Assets) Ricardo de Leon Chacon (Assets) Wi…" at bounding box center [921, 260] width 297 height 84
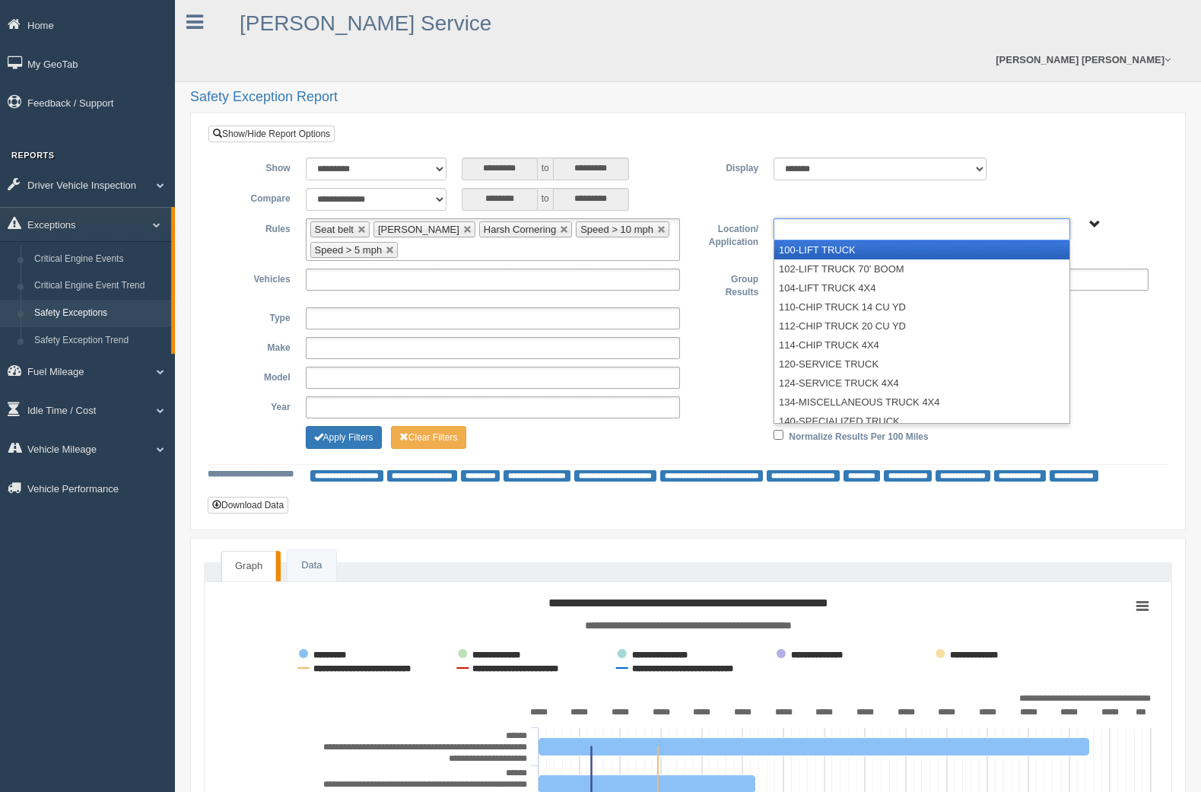
click at [1102, 218] on div "B. Vehicle Class C. Emergency Response WTS-55-00" at bounding box center [1116, 223] width 63 height 11
type input "**********"
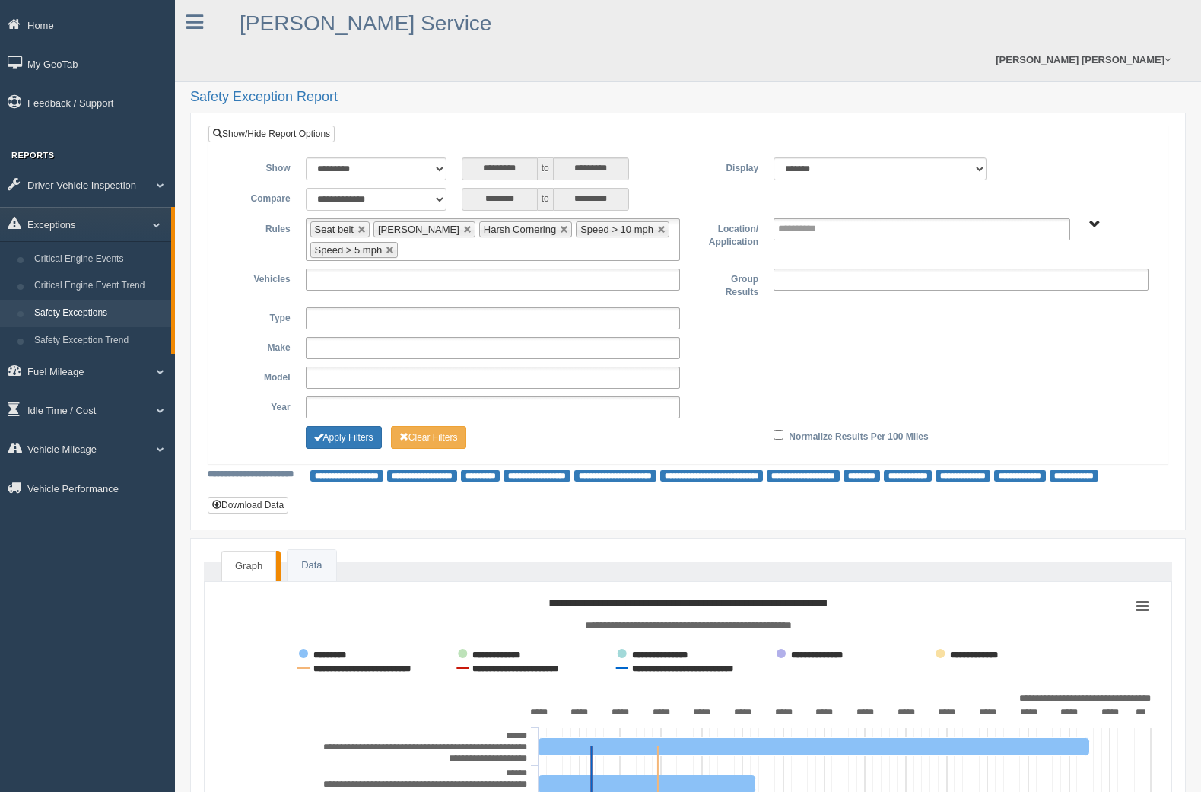
click at [1094, 219] on span "B. Vehicle Class C. Emergency Response WTS-55-00" at bounding box center [1094, 224] width 11 height 11
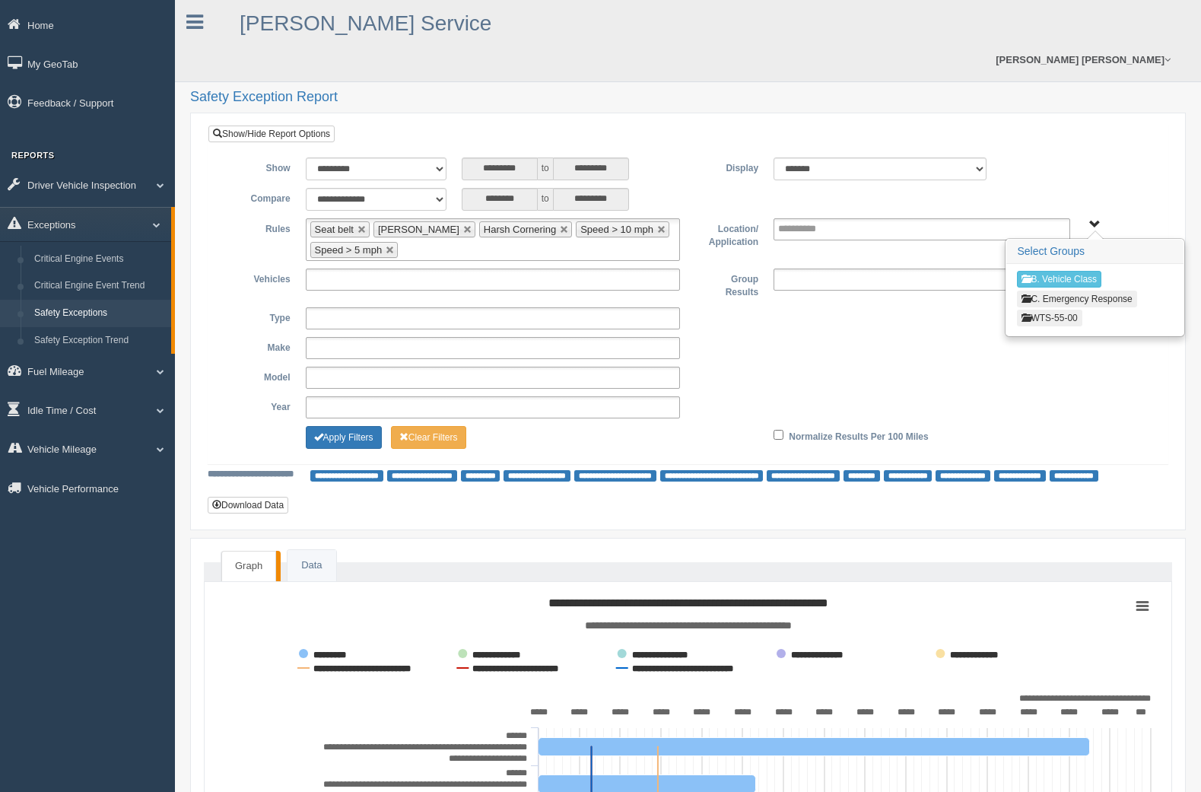
click at [1051, 310] on button "WTS-55-00" at bounding box center [1049, 318] width 65 height 17
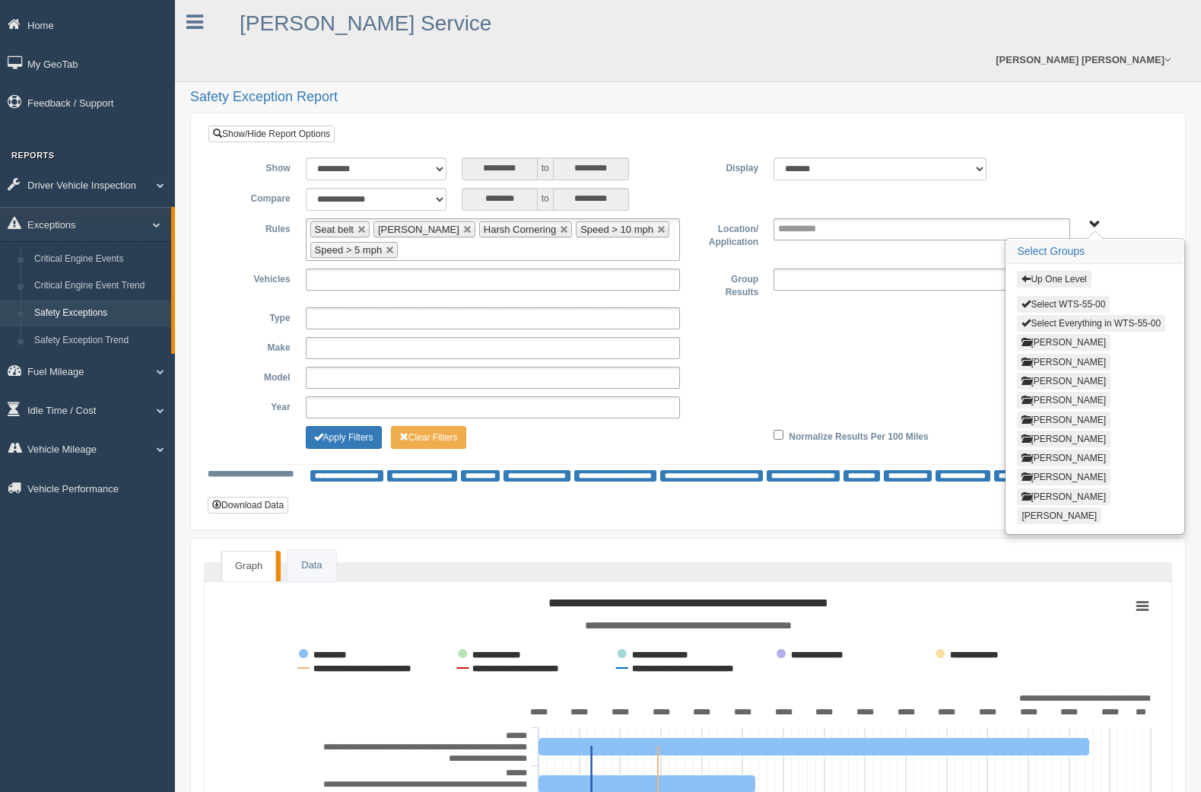
click at [1047, 392] on button "Douglas Oliver" at bounding box center [1064, 400] width 94 height 17
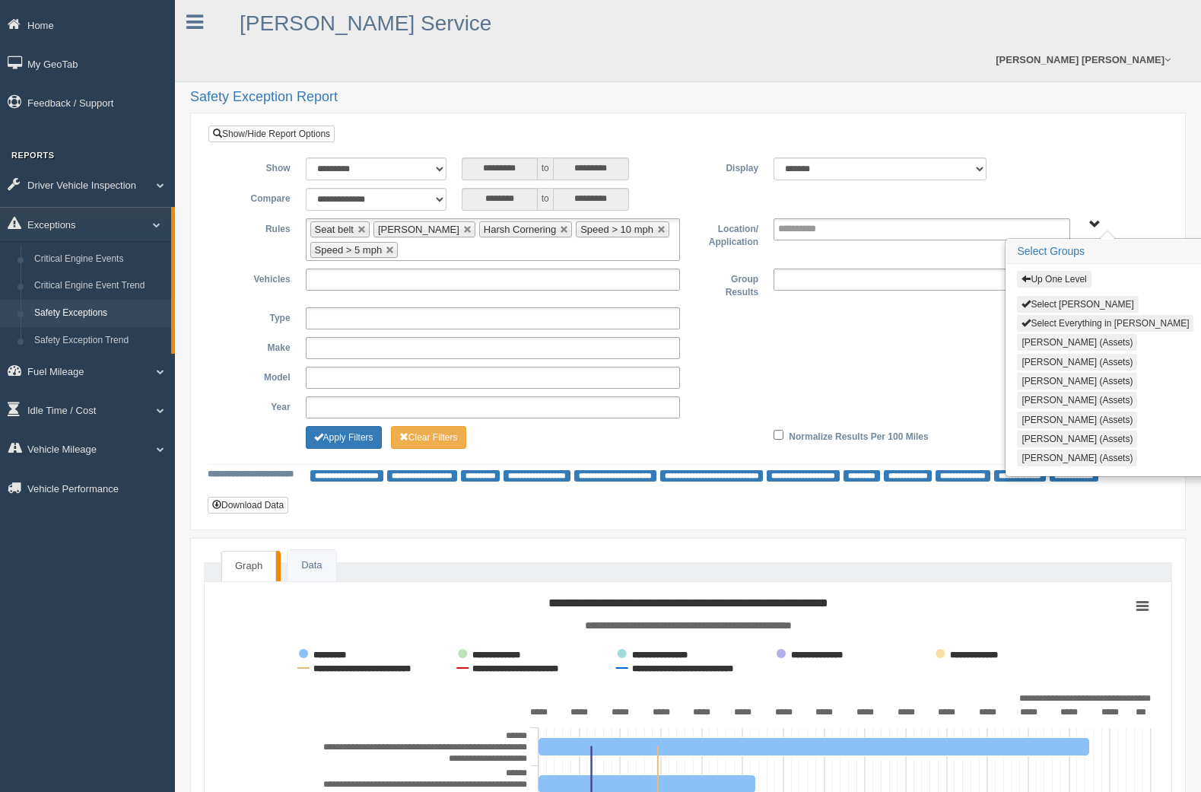
click at [1041, 315] on button "Select Everything in Douglas Oliver" at bounding box center [1105, 323] width 176 height 17
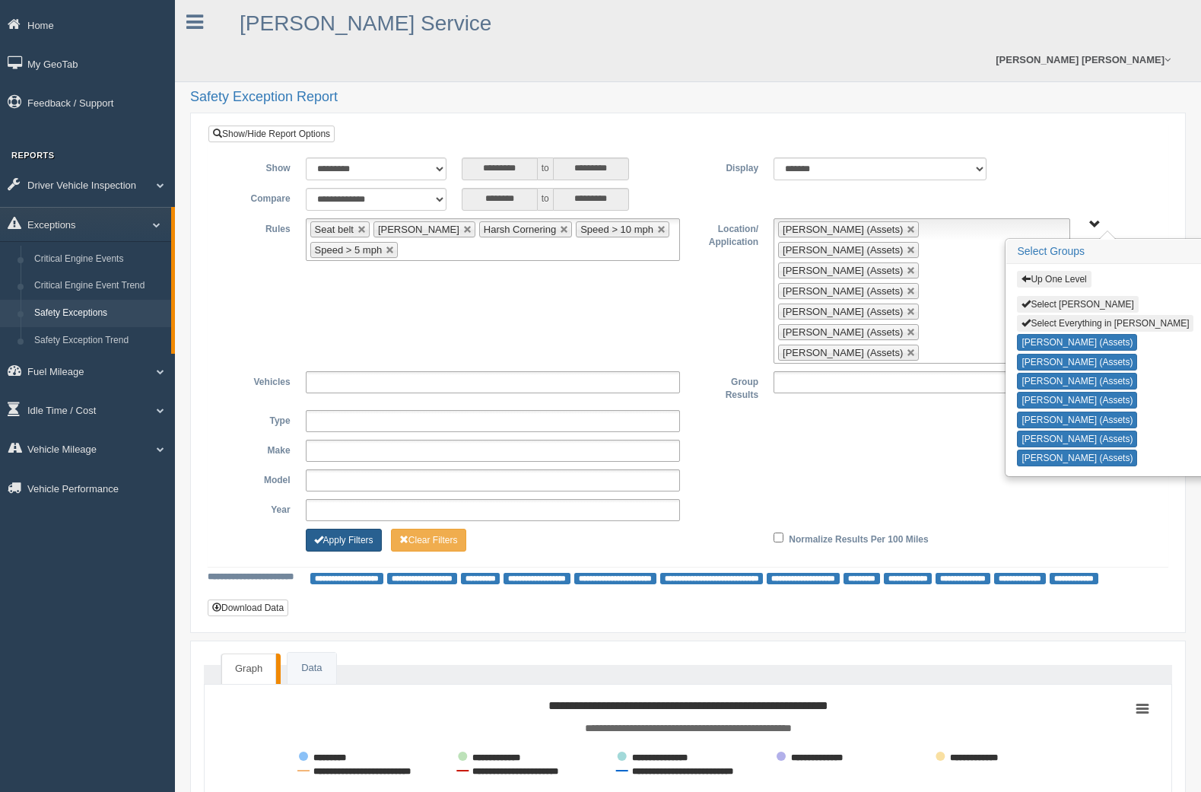
click at [351, 529] on button "Apply Filters" at bounding box center [344, 540] width 76 height 23
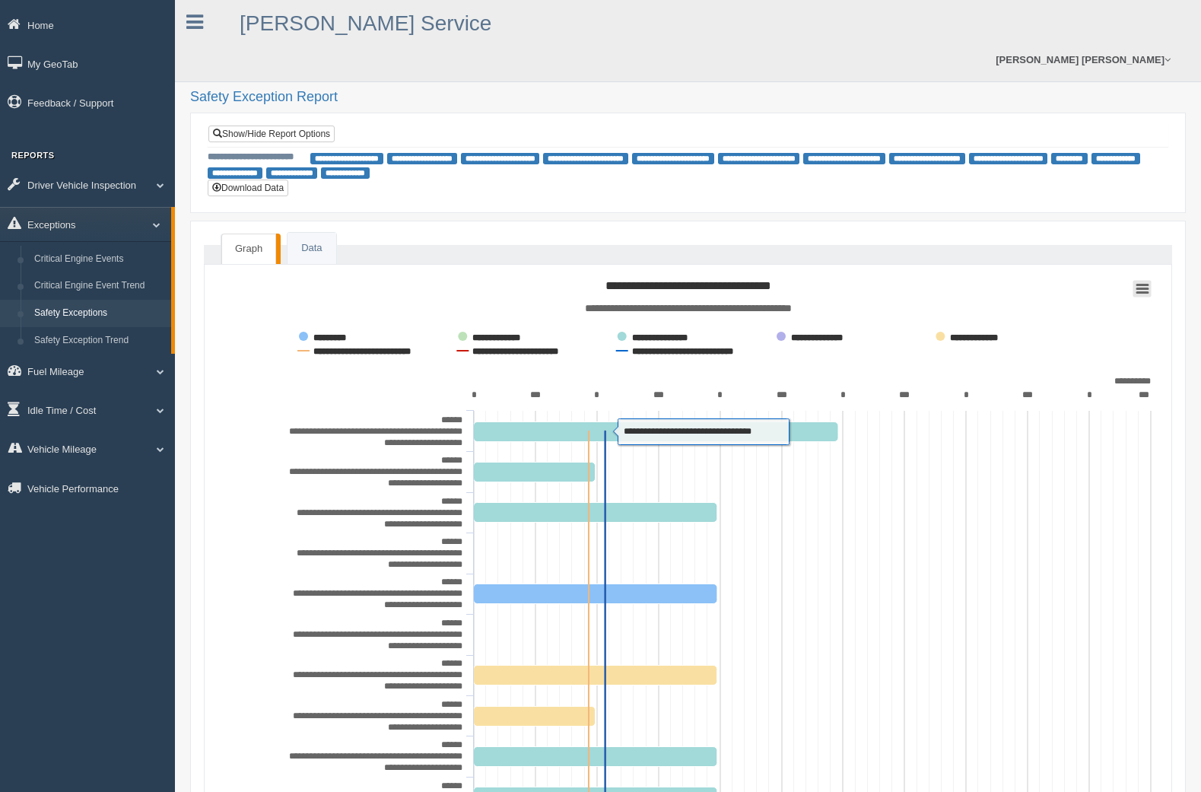
click at [1141, 280] on rect at bounding box center [1142, 288] width 18 height 17
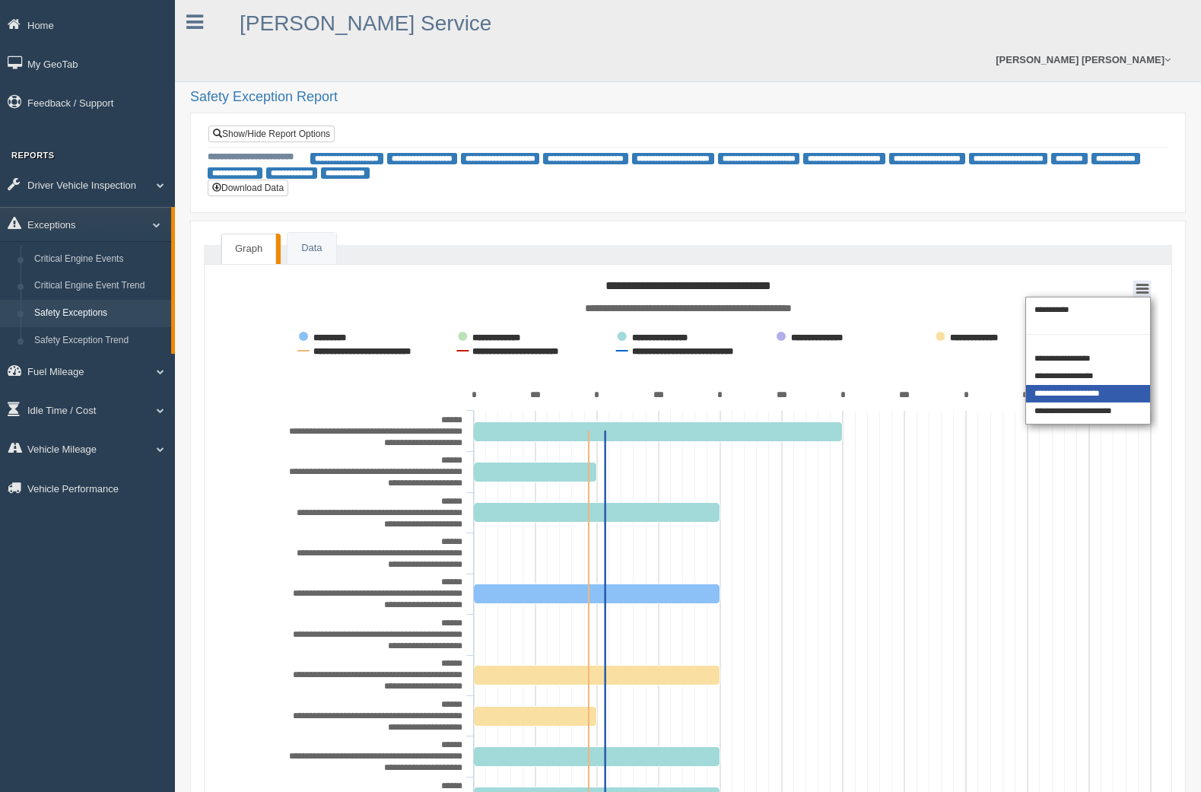
click at [1054, 385] on div "**********" at bounding box center [1088, 393] width 124 height 17
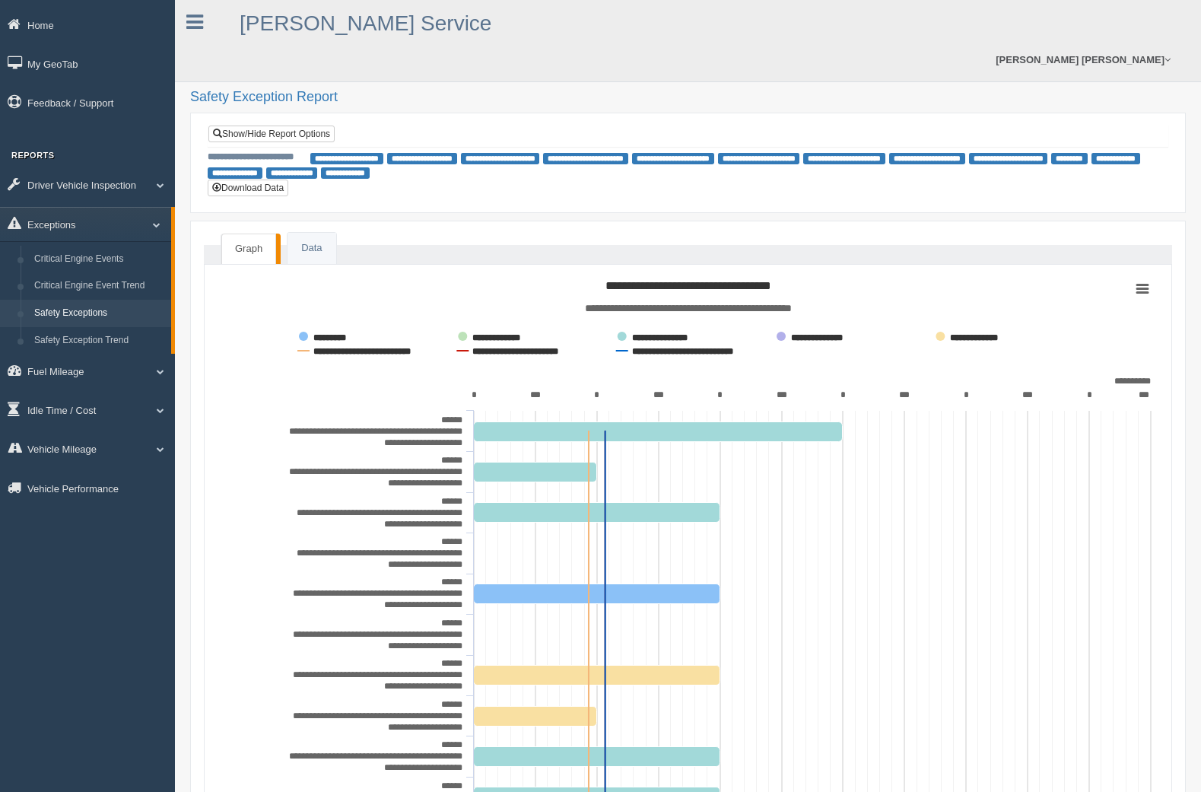
drag, startPoint x: 306, startPoint y: 97, endPoint x: 394, endPoint y: 177, distance: 118.9
click at [306, 125] on link "Show/Hide Report Options" at bounding box center [271, 133] width 126 height 17
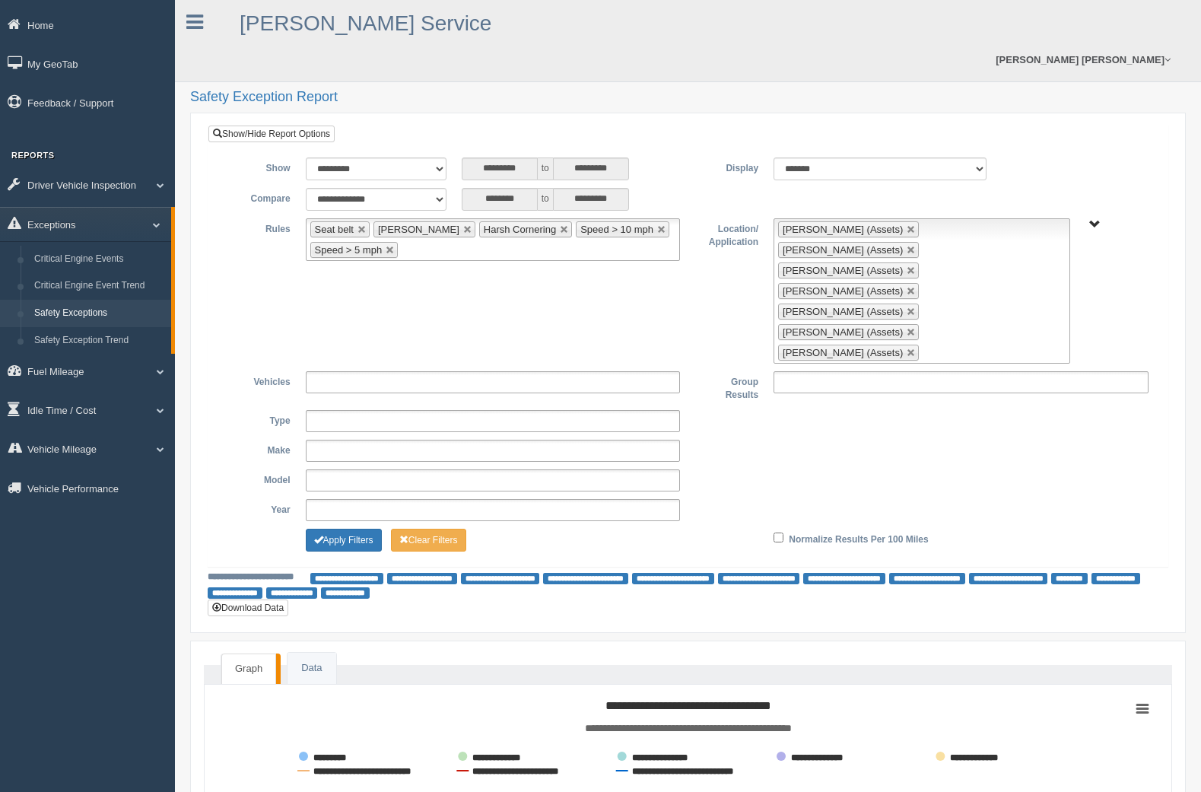
click at [790, 529] on label "Normalize Results Per 100 Miles" at bounding box center [858, 538] width 139 height 18
click at [783, 529] on div "Normalize Results Per 100 Miles" at bounding box center [922, 538] width 312 height 18
click at [336, 529] on button "Apply Filters" at bounding box center [344, 540] width 76 height 23
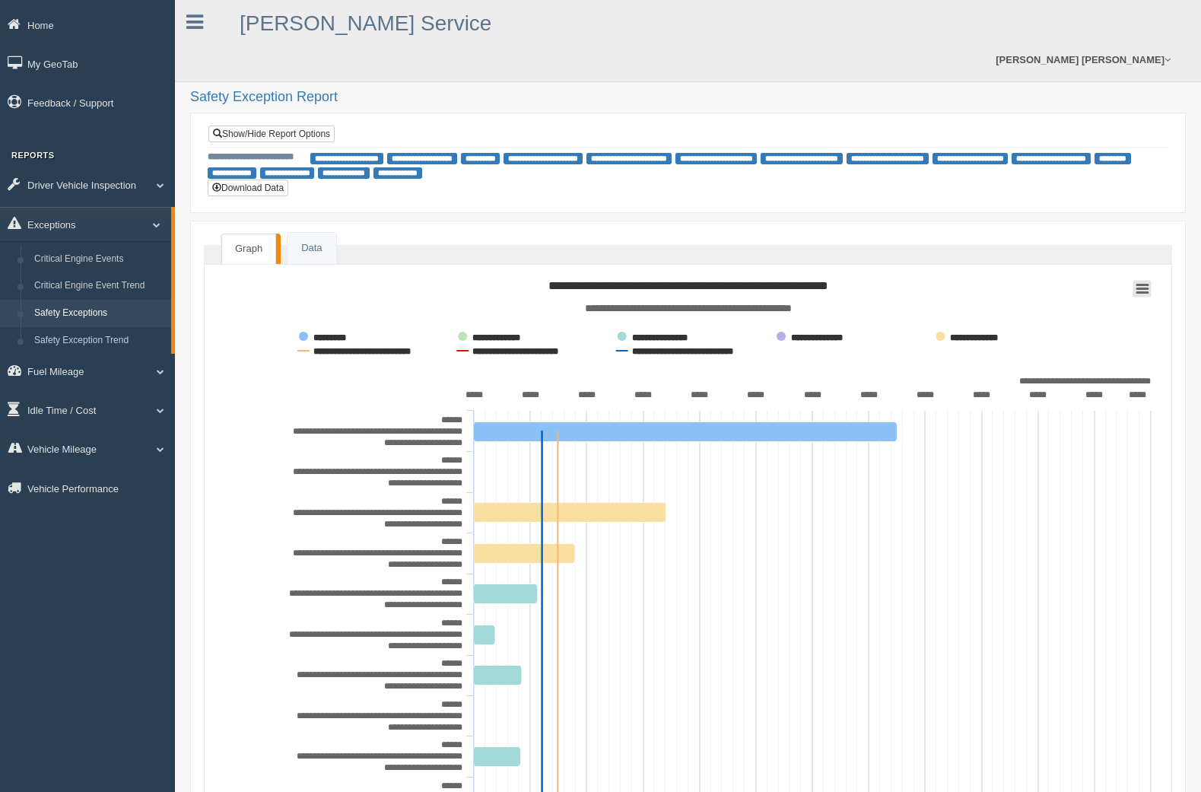
click at [1144, 280] on rect at bounding box center [1142, 288] width 18 height 17
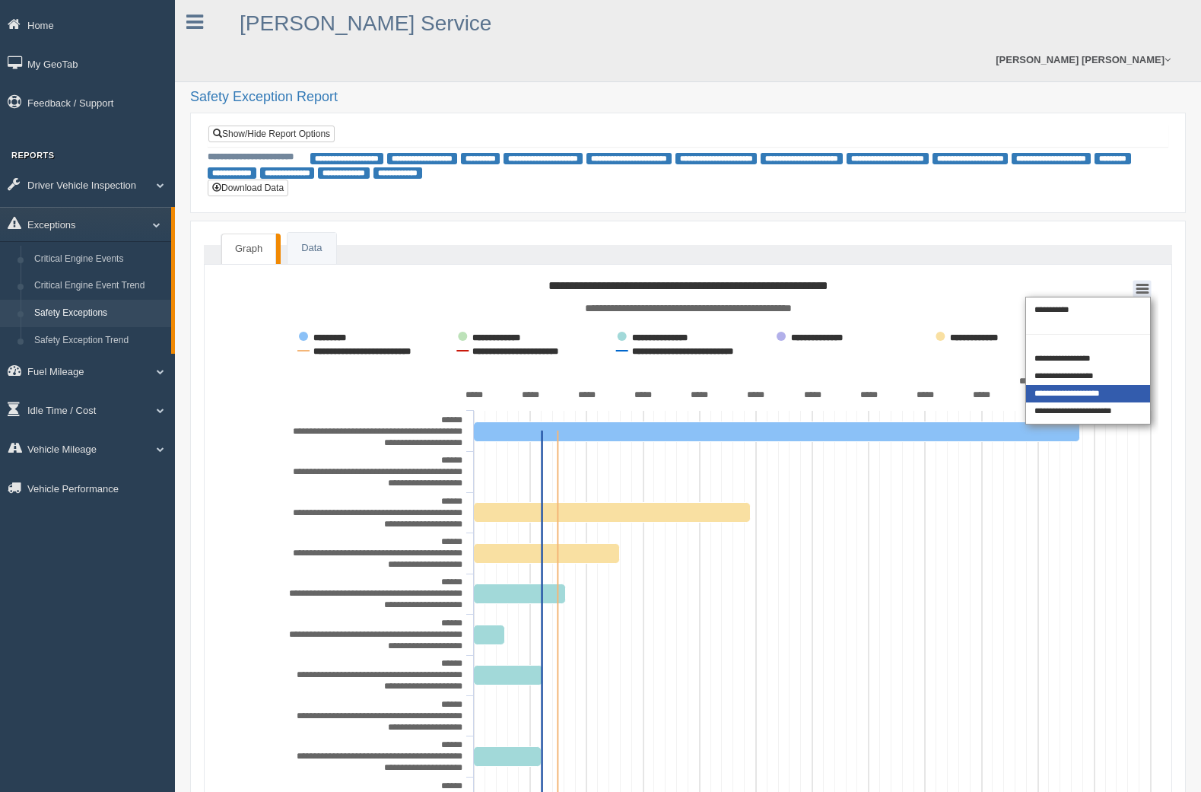
click at [1100, 385] on div "**********" at bounding box center [1088, 393] width 124 height 17
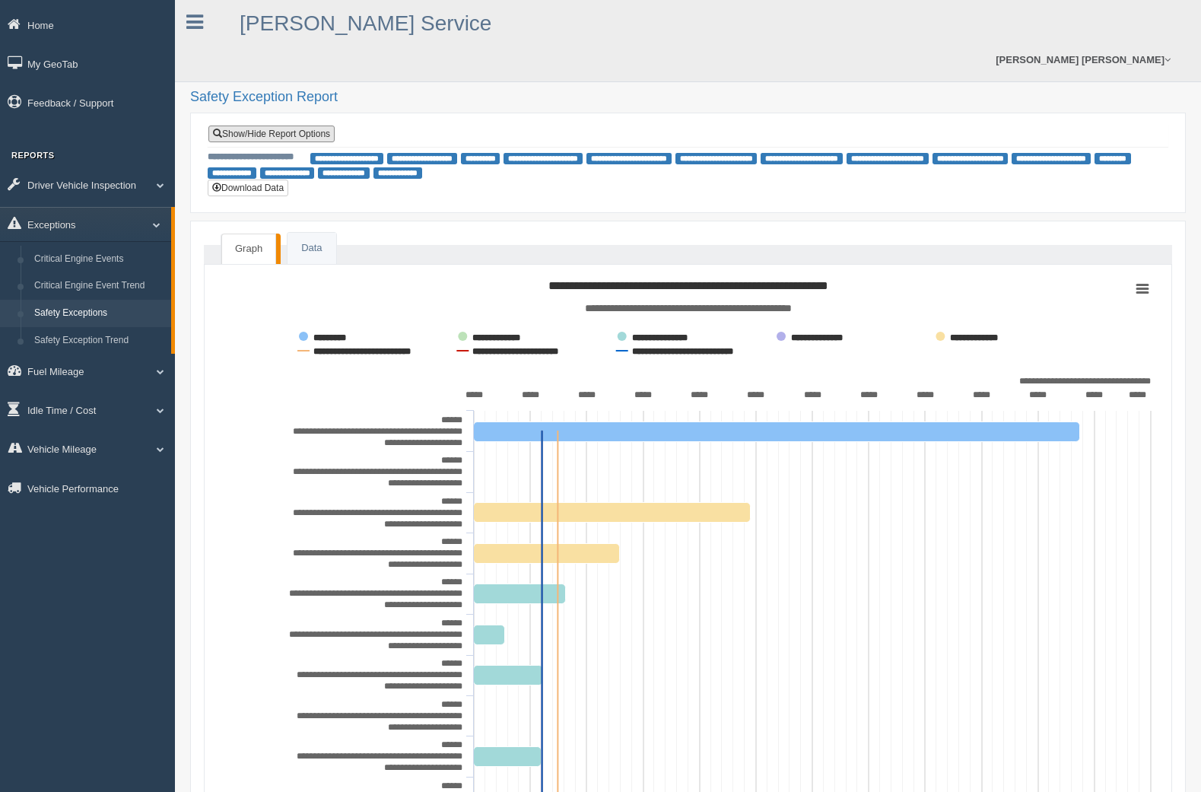
drag, startPoint x: 313, startPoint y: 96, endPoint x: 354, endPoint y: 133, distance: 54.9
click at [313, 125] on link "Show/Hide Report Options" at bounding box center [271, 133] width 126 height 17
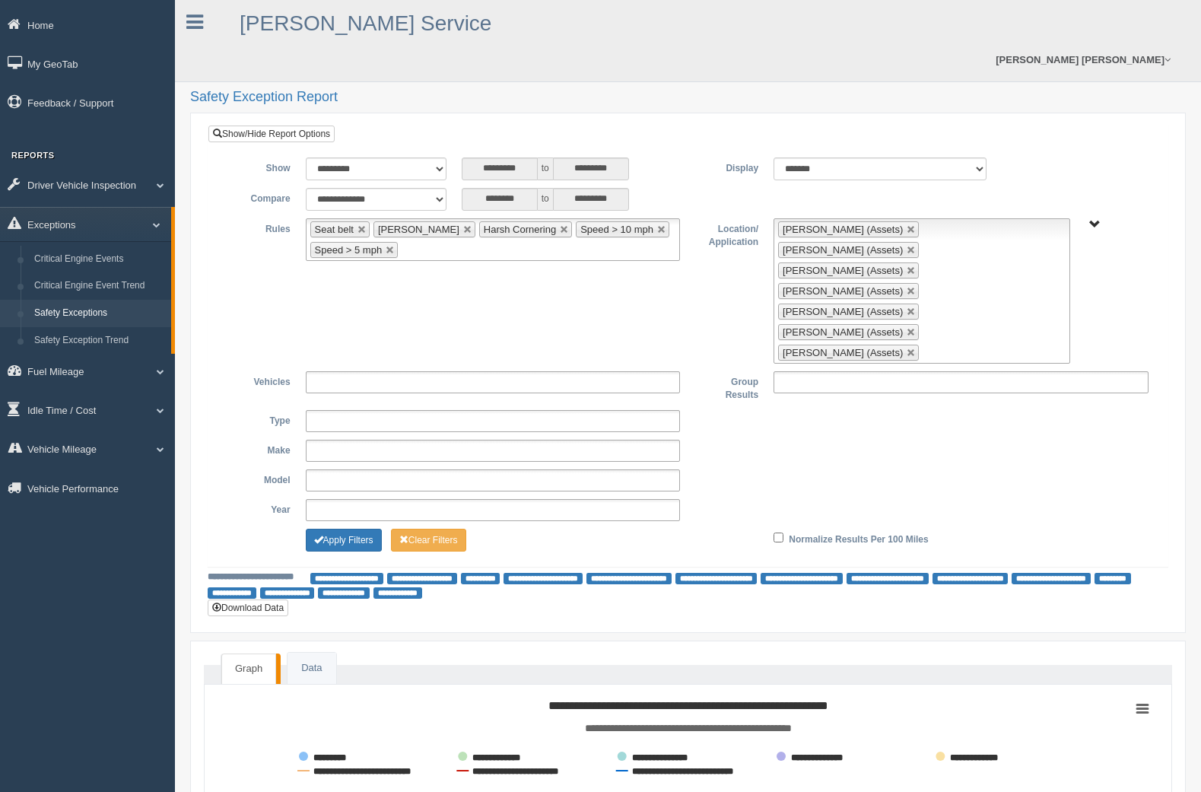
click at [930, 264] on ul "Douglas Oliver (Assets) James Hofmeister (Assets) Kendall Kincaid (Assets) Nich…" at bounding box center [921, 290] width 297 height 145
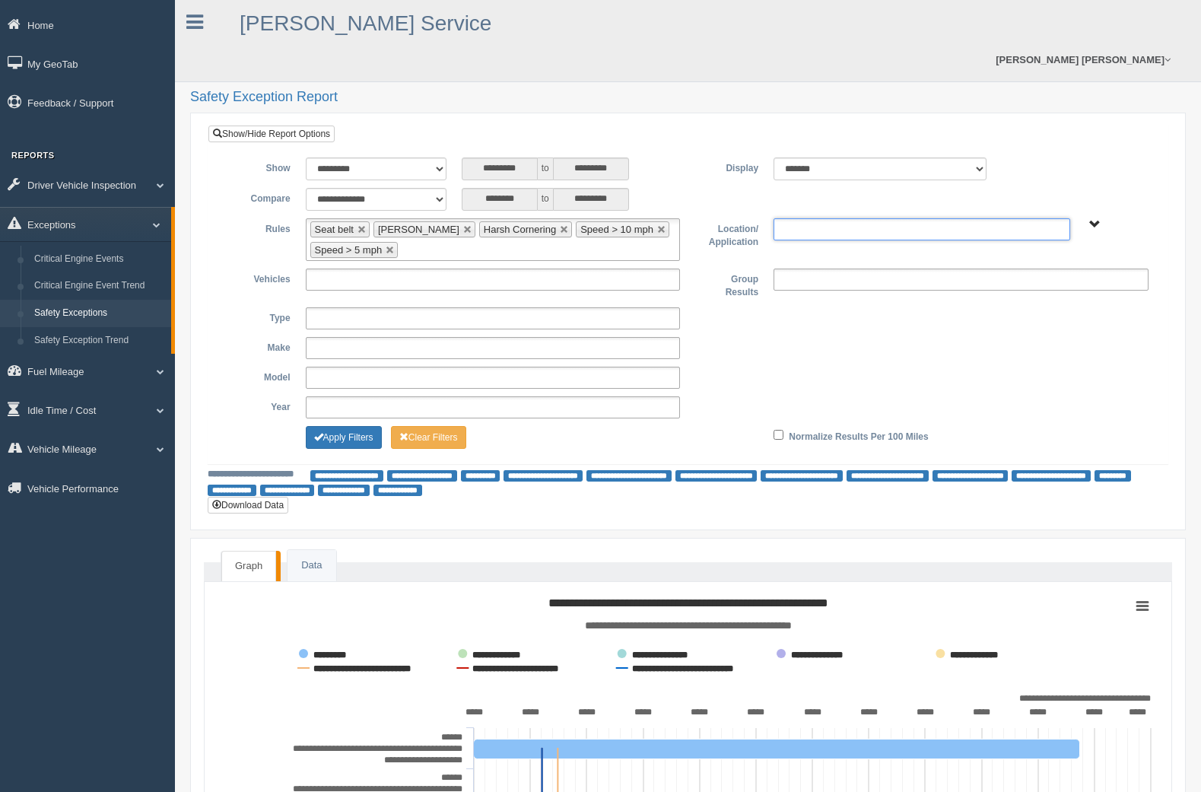
click at [1094, 219] on span "B. Vehicle Class C. Emergency Response WTS-55-00" at bounding box center [1094, 224] width 11 height 11
type input "**********"
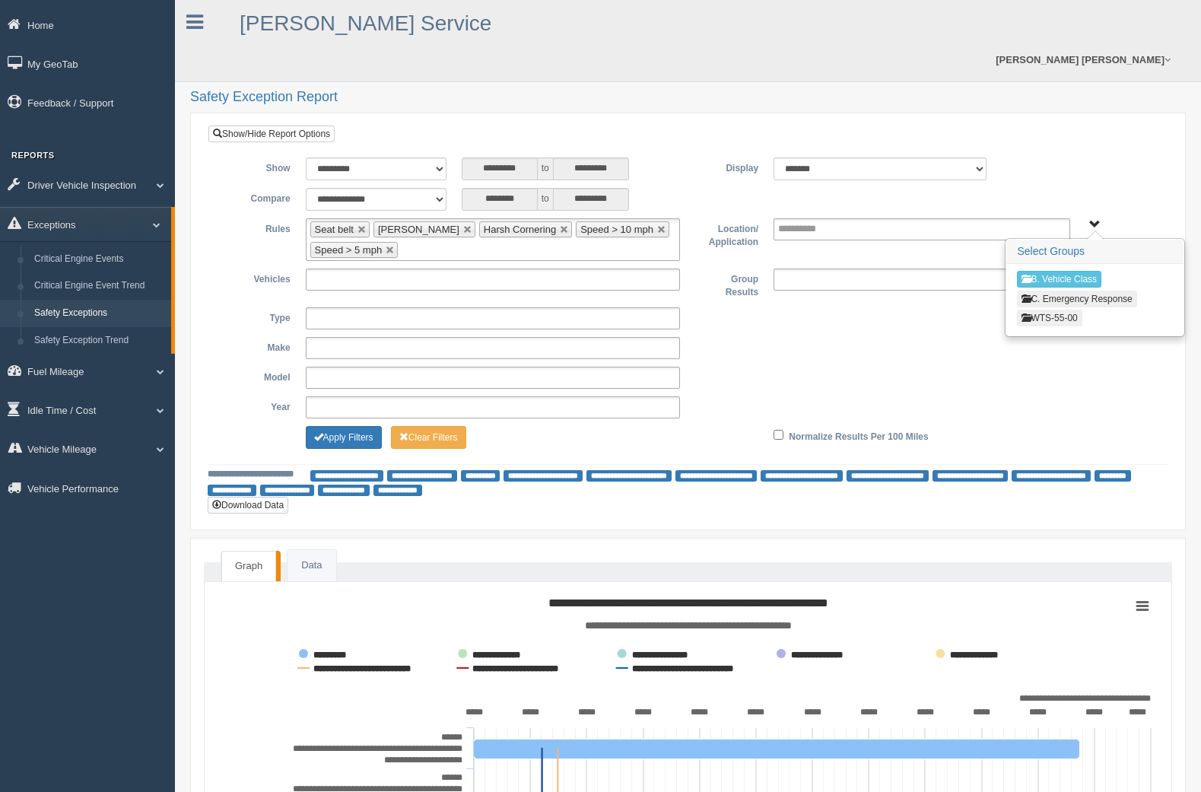
click at [1066, 310] on button "WTS-55-00" at bounding box center [1049, 318] width 65 height 17
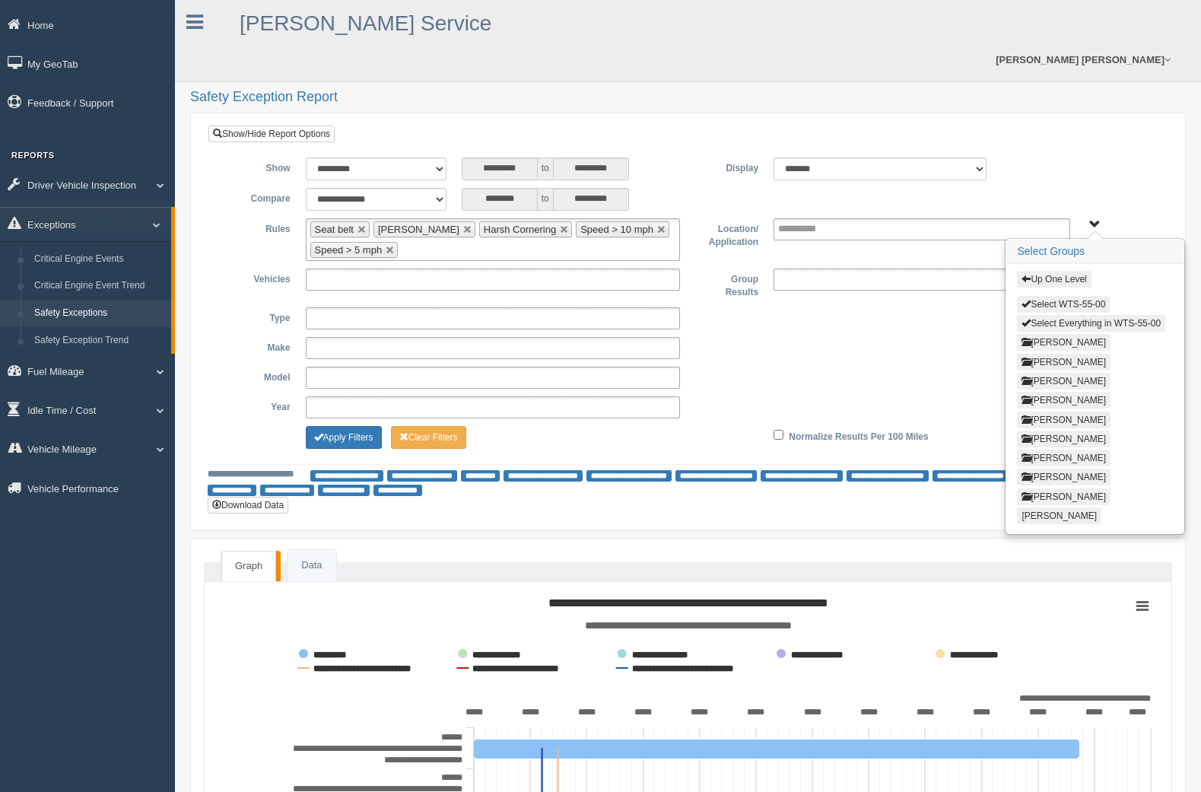
click at [1050, 449] on button "Juan Contreras" at bounding box center [1064, 457] width 94 height 17
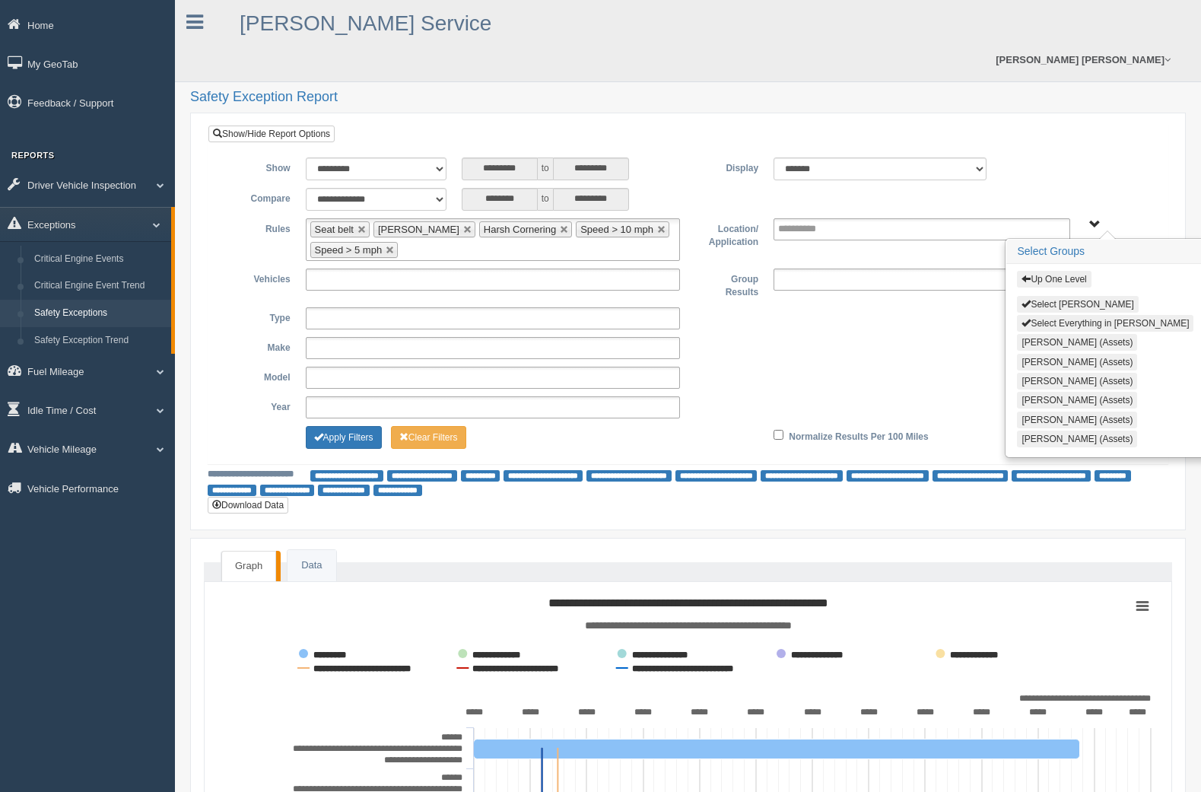
click at [1044, 315] on button "Select Everything in Juan Contreras" at bounding box center [1105, 323] width 176 height 17
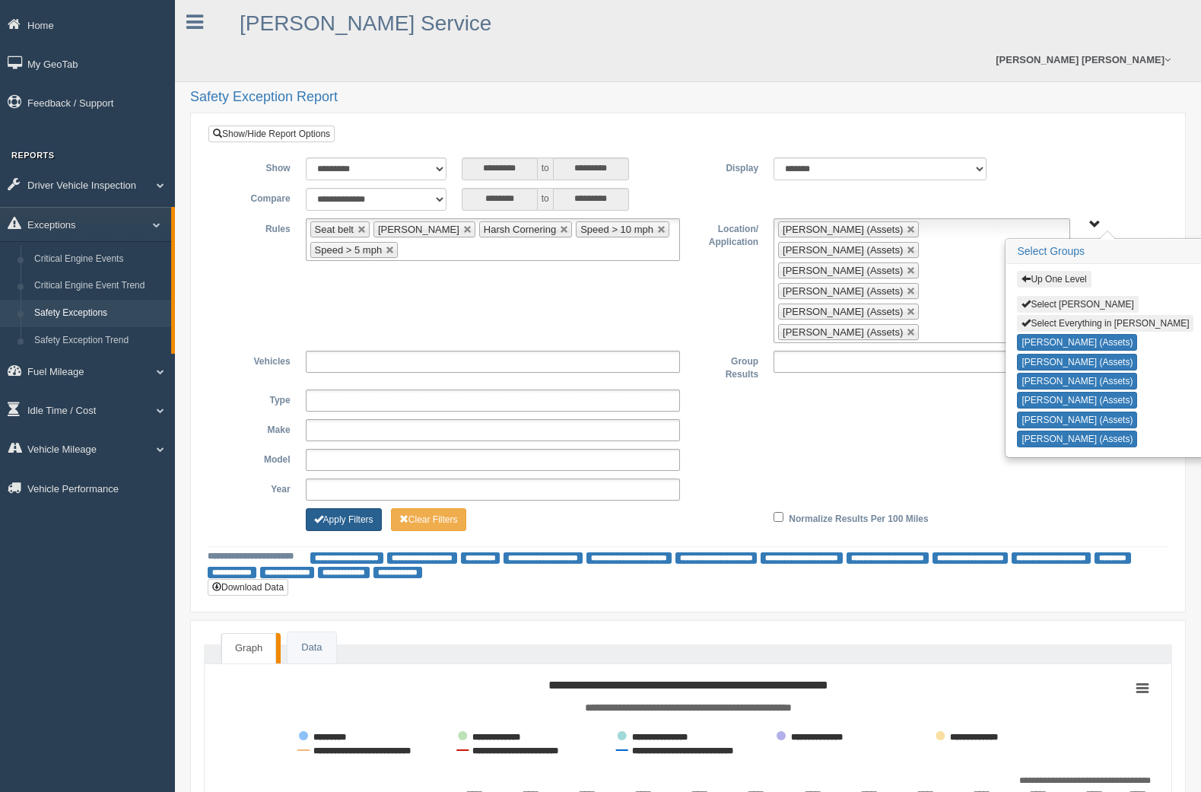
click at [375, 508] on button "Apply Filters" at bounding box center [344, 519] width 76 height 23
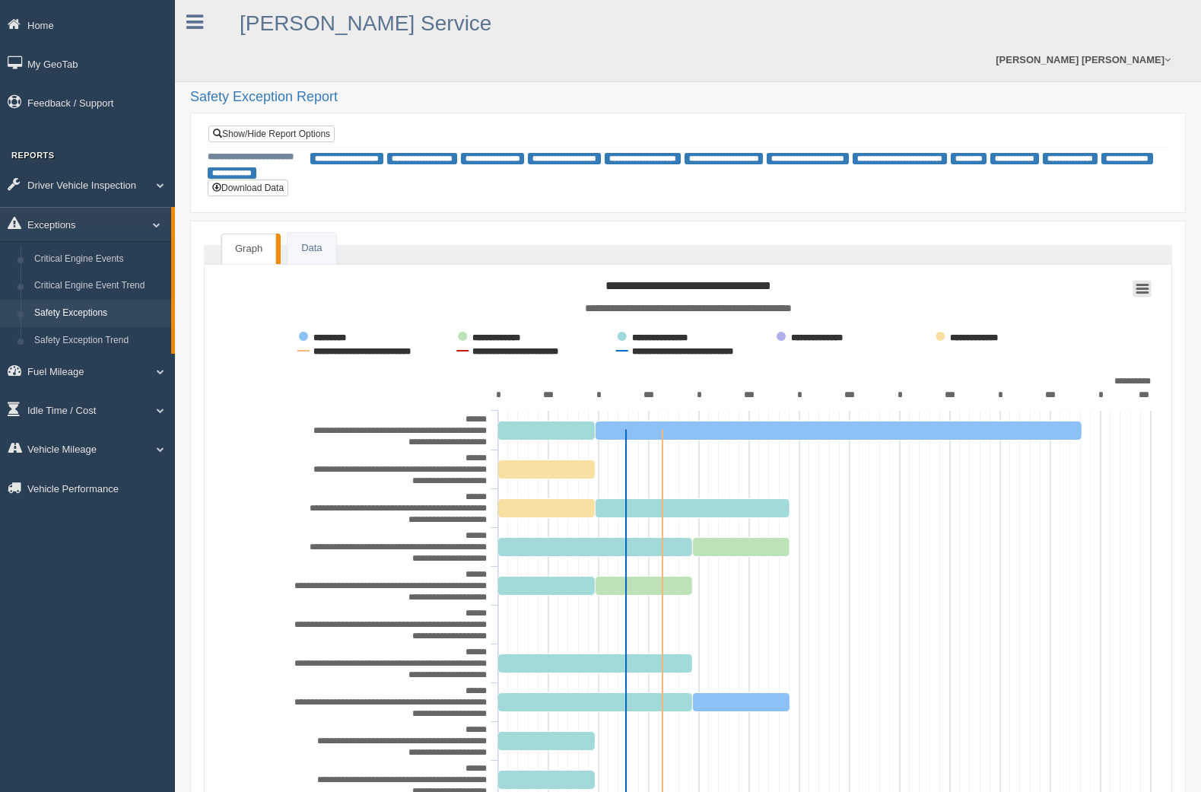
click at [1141, 284] on icon at bounding box center [1142, 288] width 11 height 8
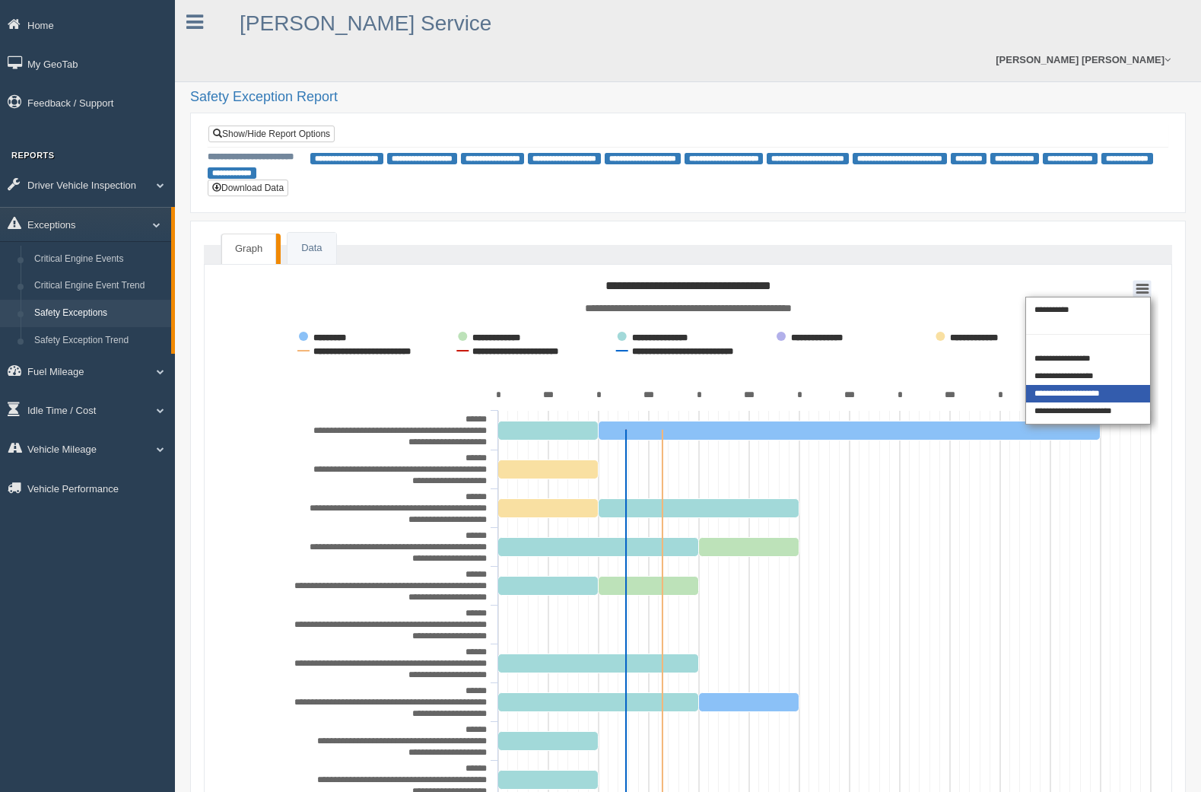
click at [1091, 385] on div "**********" at bounding box center [1088, 393] width 124 height 17
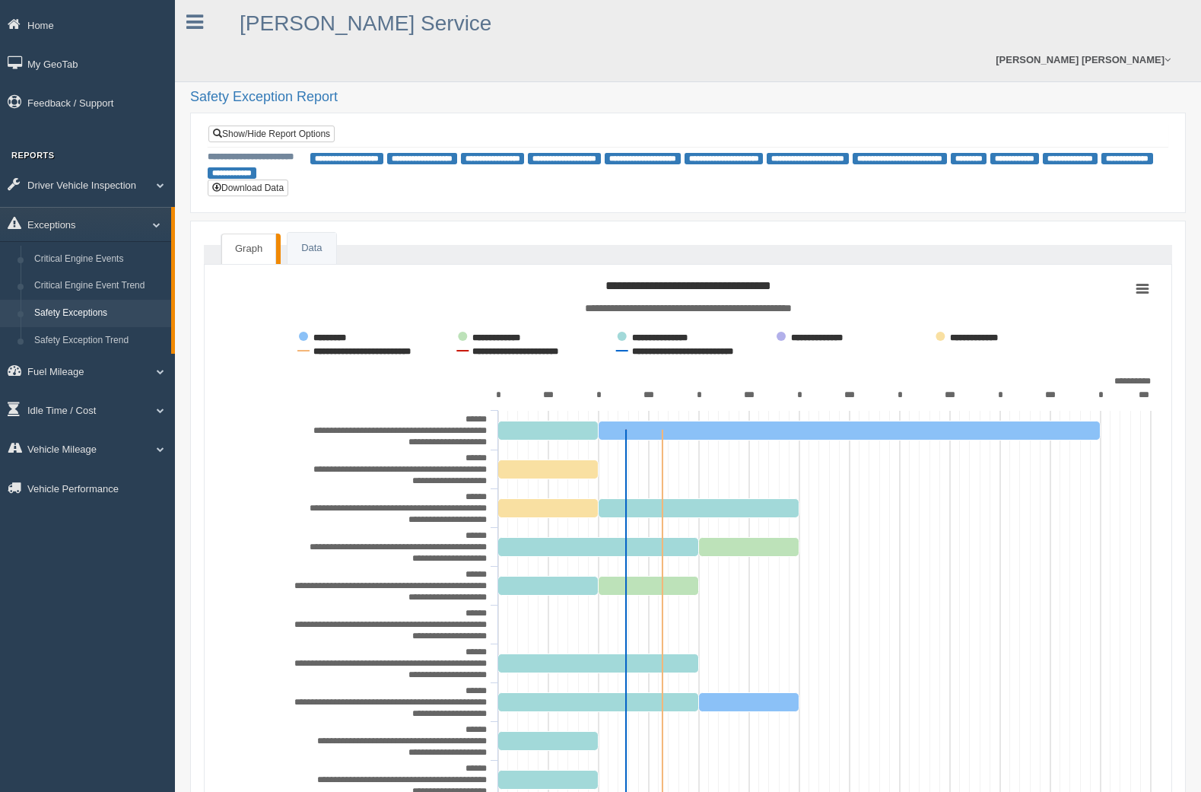
drag, startPoint x: 280, startPoint y: 108, endPoint x: 294, endPoint y: 129, distance: 25.7
click at [280, 125] on link "Show/Hide Report Options" at bounding box center [271, 133] width 126 height 17
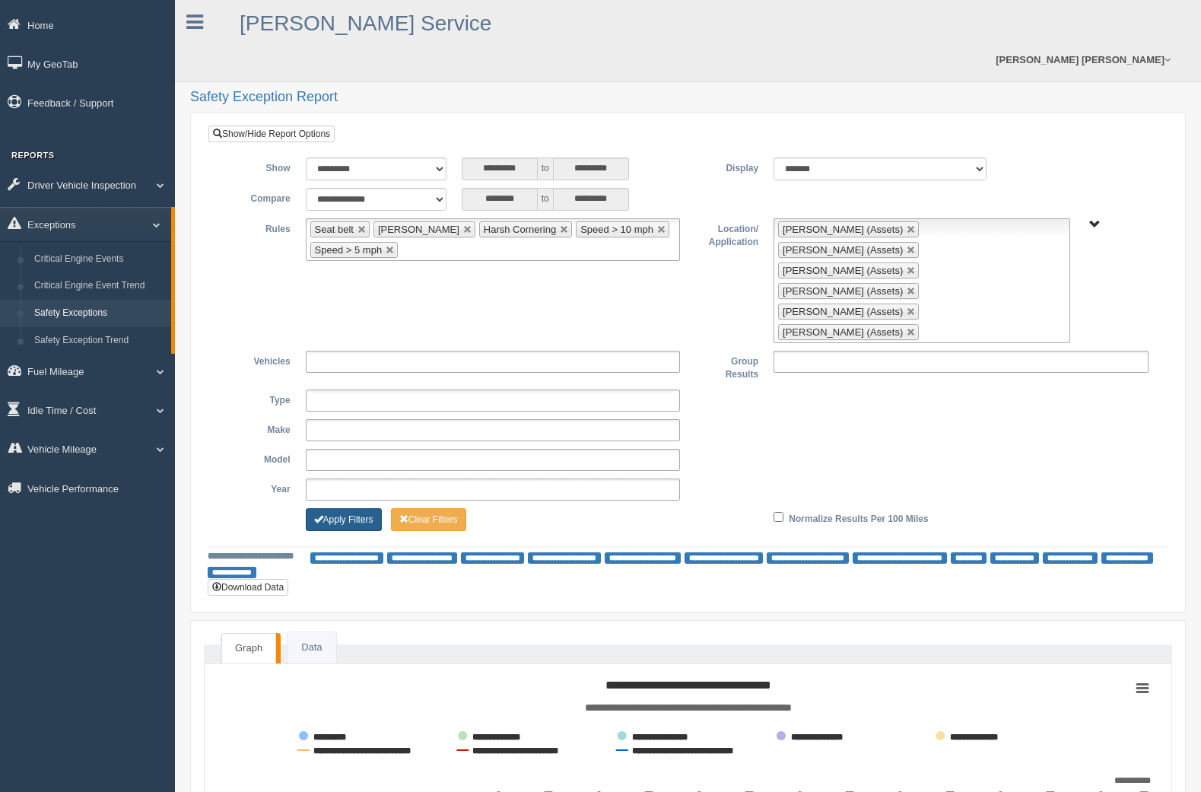
click at [374, 508] on button "Apply Filters" at bounding box center [344, 519] width 76 height 23
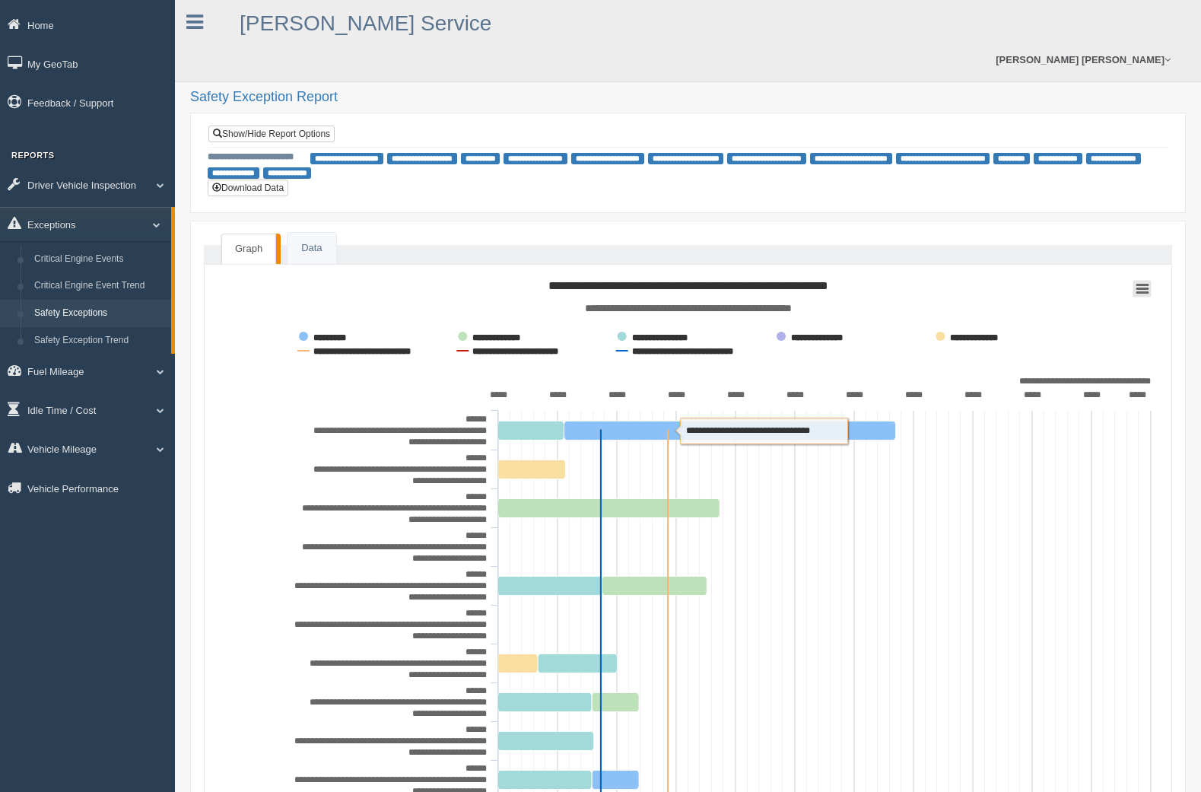
click at [1144, 284] on icon at bounding box center [1142, 288] width 11 height 8
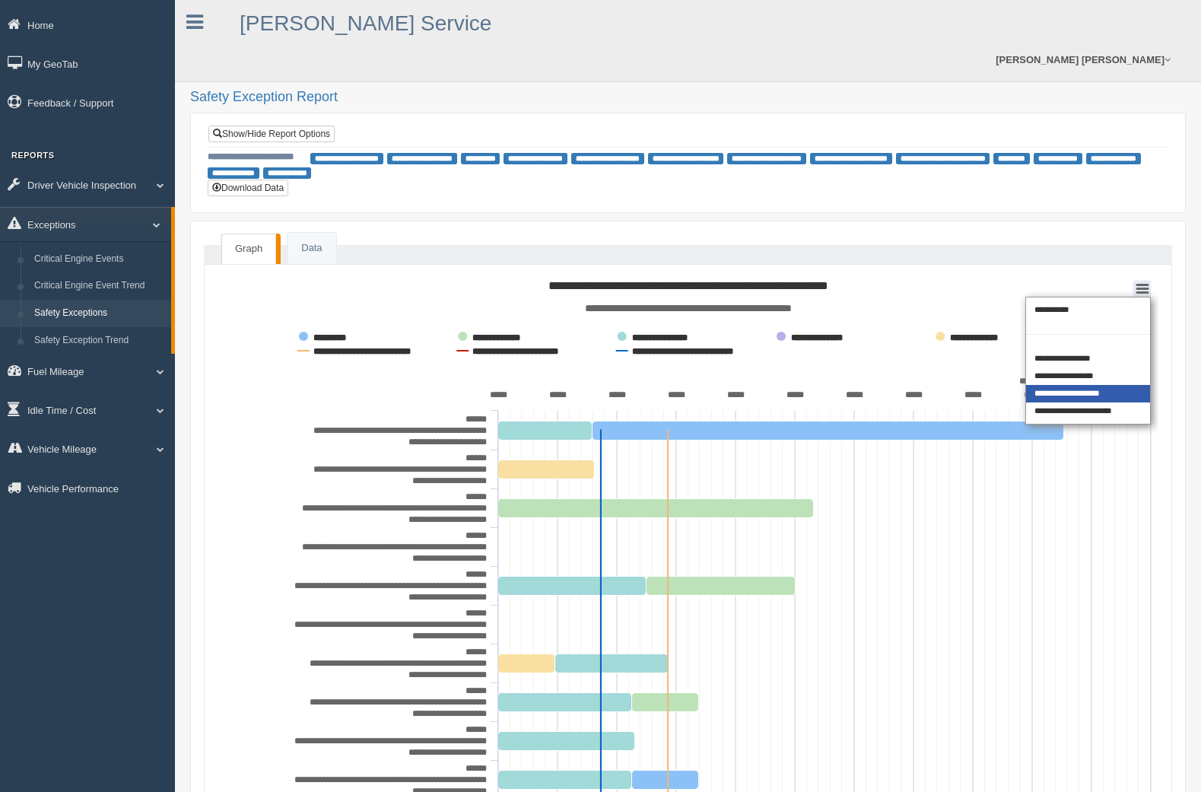
click at [1104, 385] on div "**********" at bounding box center [1088, 393] width 124 height 17
